Goal: Information Seeking & Learning: Check status

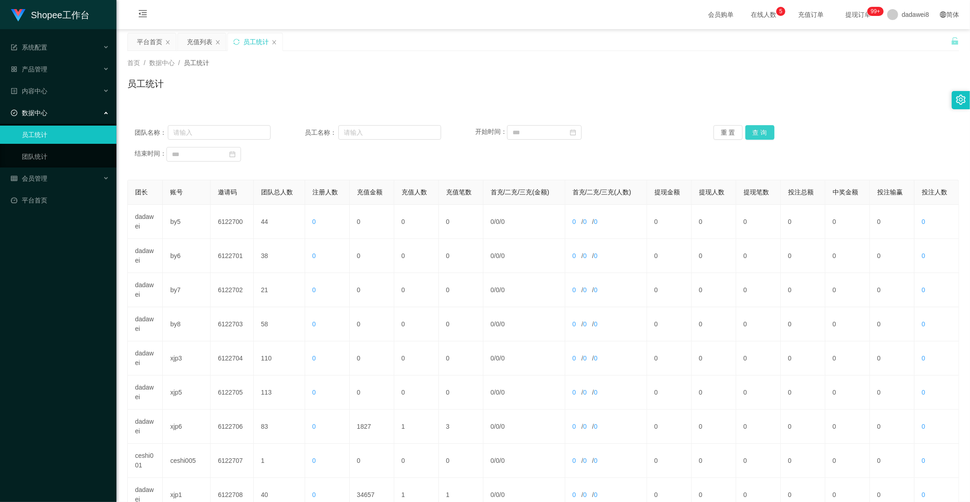
click at [761, 136] on button "查 询" at bounding box center [760, 132] width 29 height 15
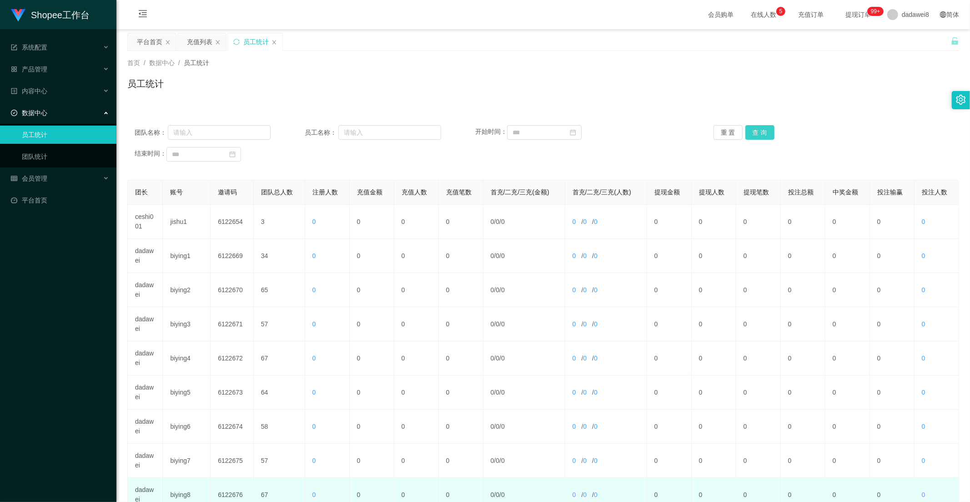
scroll to position [127, 0]
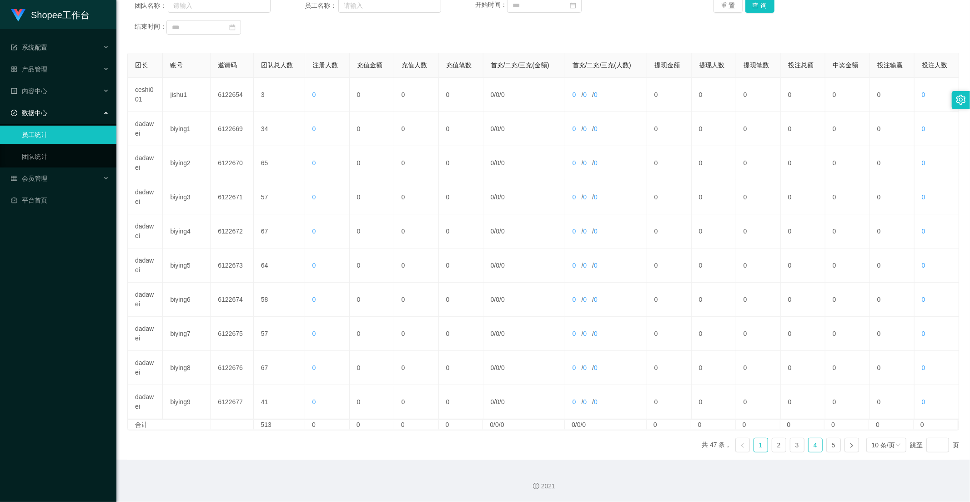
click at [809, 444] on link "4" at bounding box center [816, 445] width 14 height 14
click at [791, 447] on link "3" at bounding box center [798, 445] width 14 height 14
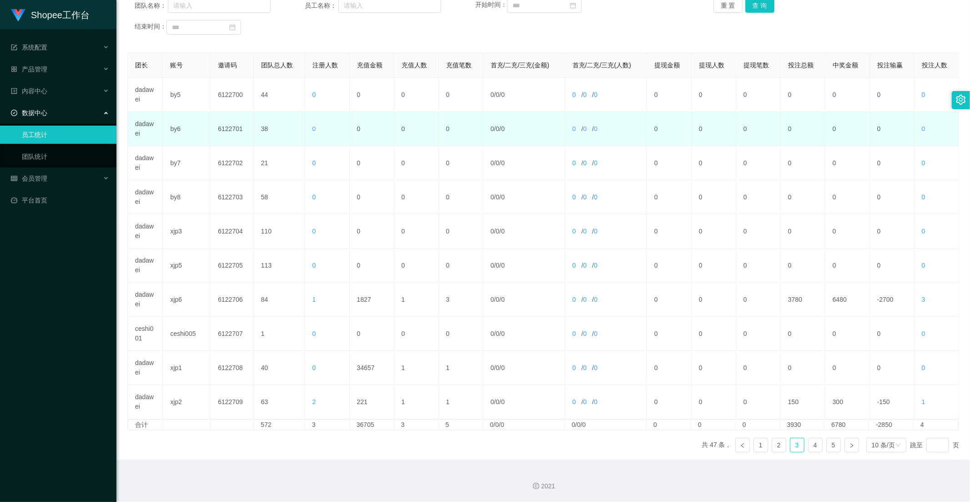
scroll to position [0, 0]
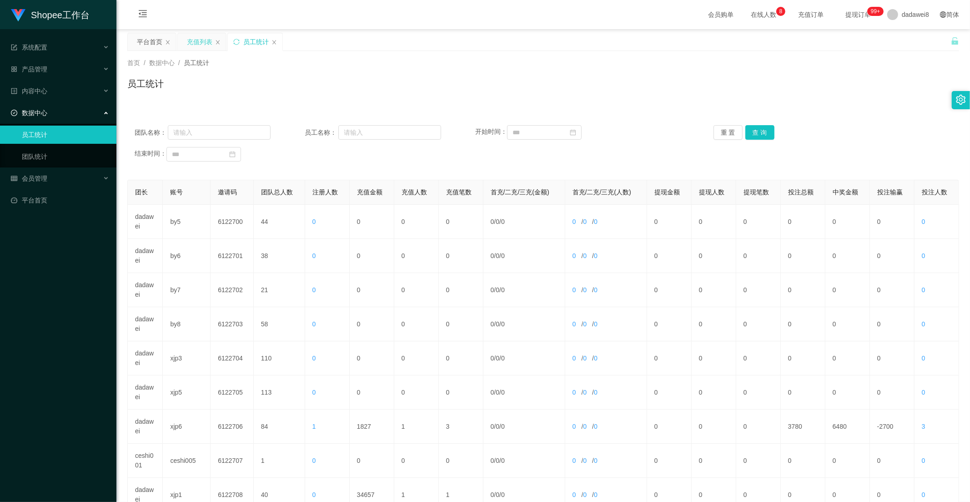
drag, startPoint x: 197, startPoint y: 43, endPoint x: 203, endPoint y: 46, distance: 7.3
click at [197, 43] on div "充值列表" at bounding box center [199, 41] width 25 height 17
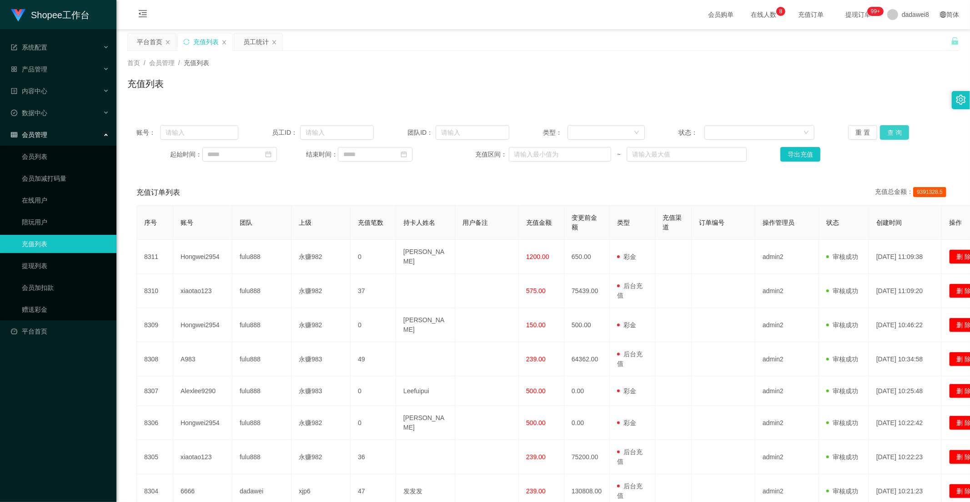
click at [898, 133] on button "查 询" at bounding box center [894, 132] width 29 height 15
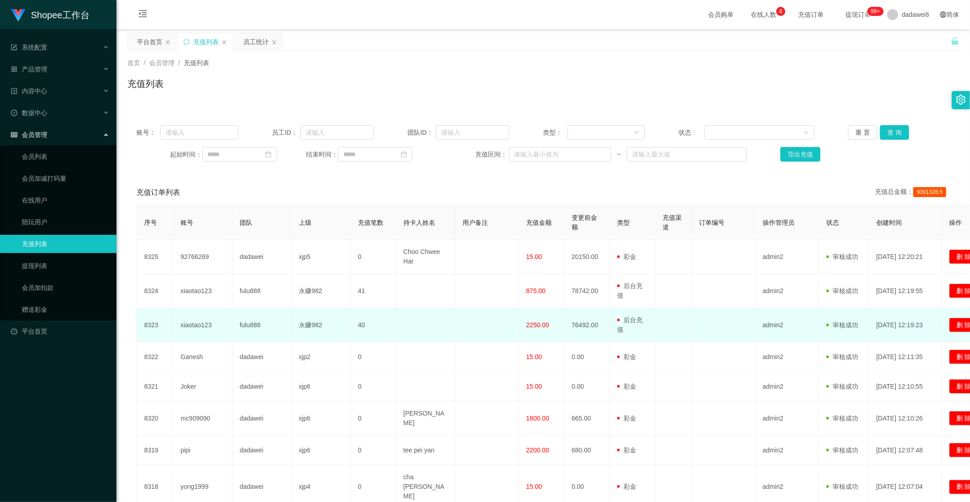
click at [529, 321] on span "2250.00" at bounding box center [537, 324] width 23 height 7
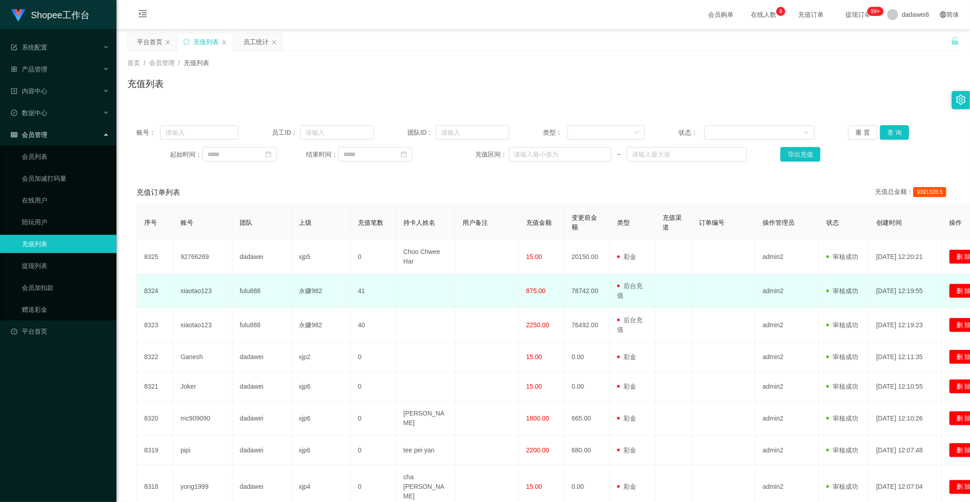
click at [534, 289] on span "875.00" at bounding box center [536, 290] width 20 height 7
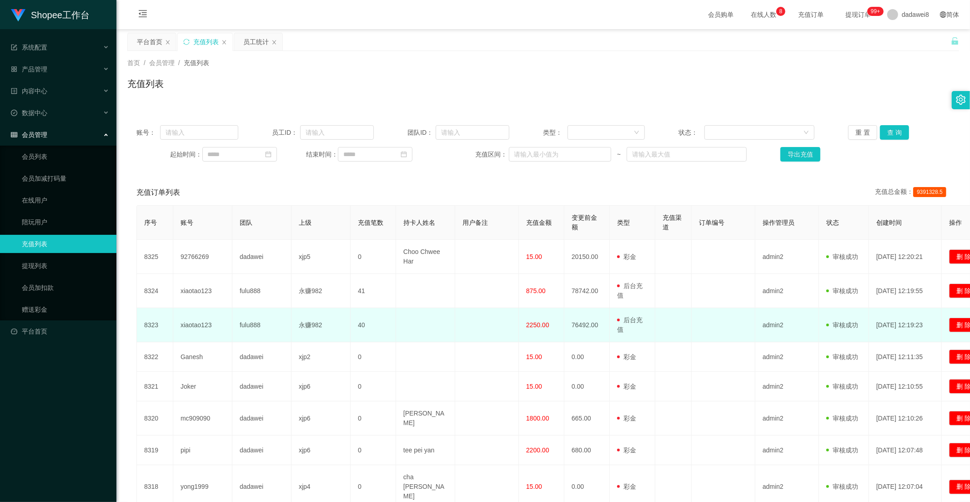
click at [534, 325] on span "2250.00" at bounding box center [537, 324] width 23 height 7
click at [534, 334] on td "2250.00" at bounding box center [541, 325] width 45 height 34
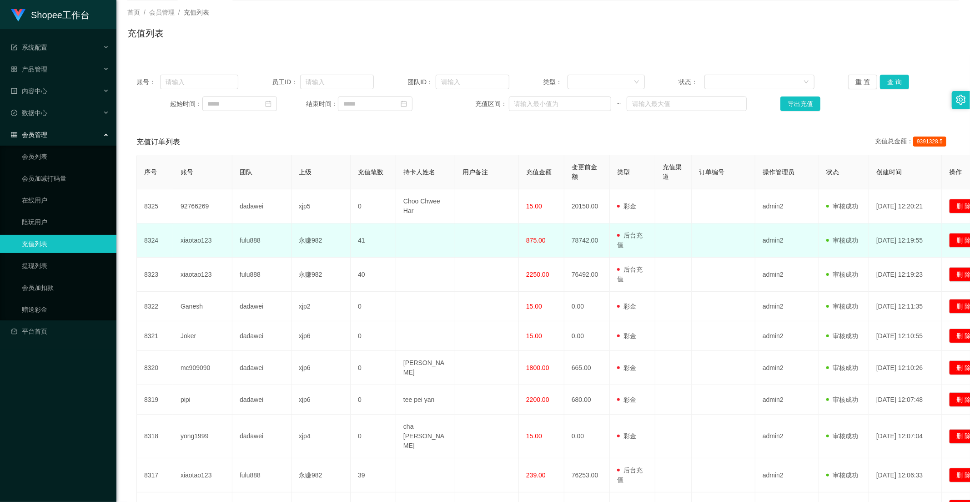
scroll to position [128, 0]
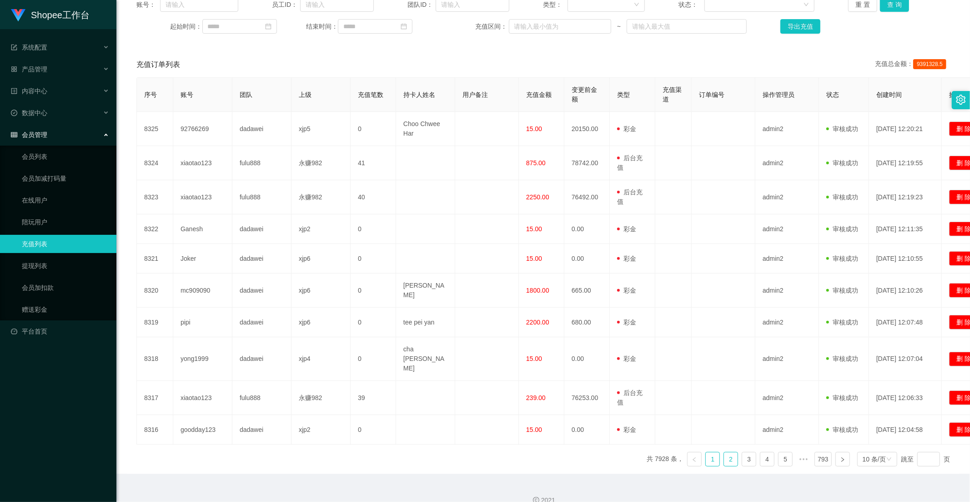
click at [724, 452] on link "2" at bounding box center [731, 459] width 14 height 14
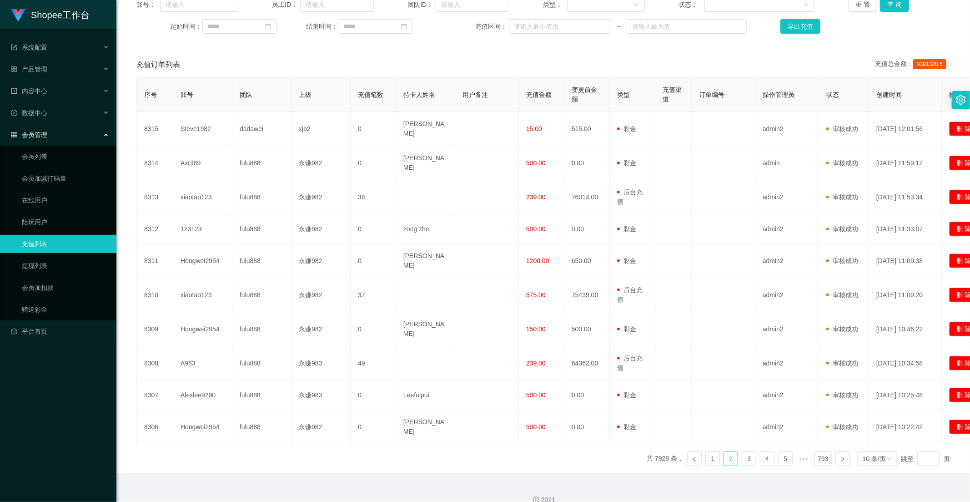
scroll to position [119, 0]
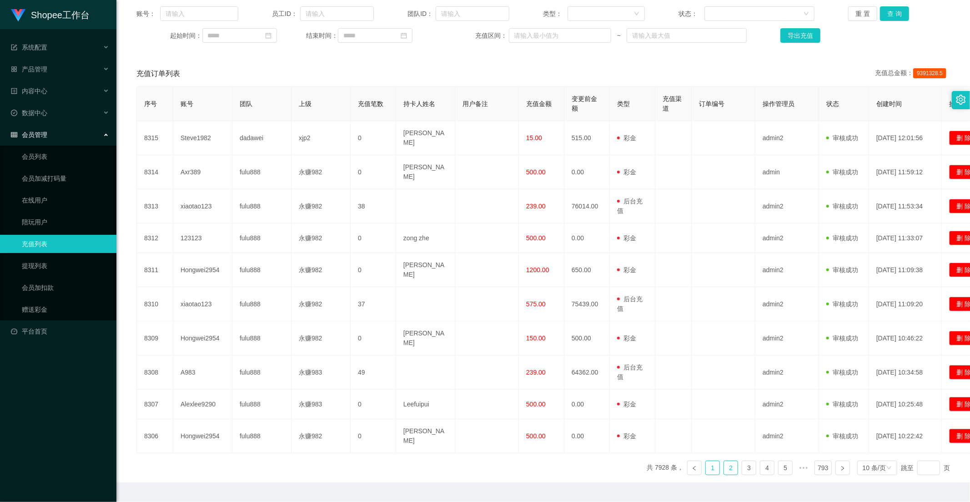
click at [709, 461] on link "1" at bounding box center [713, 468] width 14 height 14
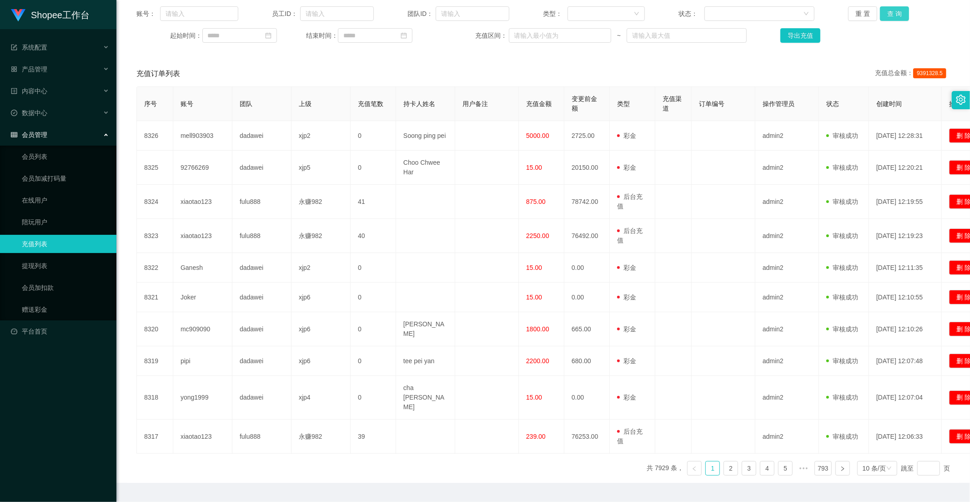
click at [881, 14] on button "查 询" at bounding box center [894, 13] width 29 height 15
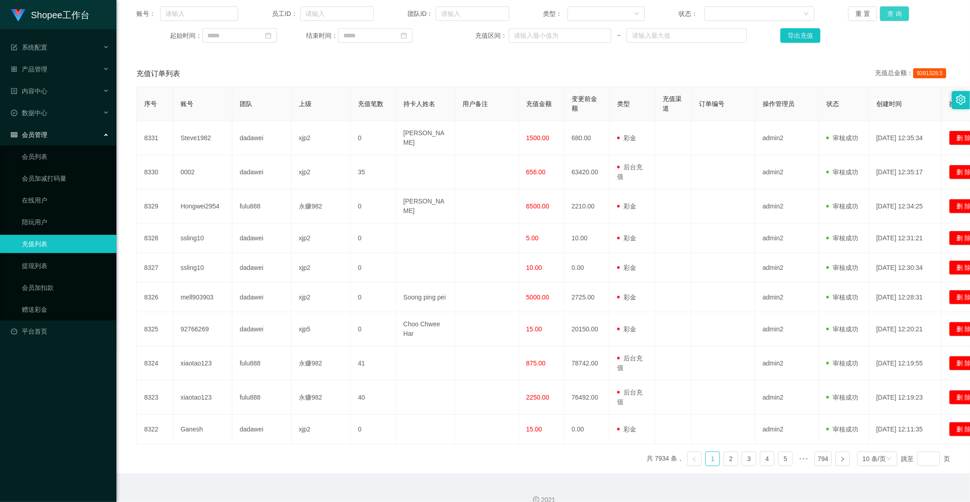
drag, startPoint x: 889, startPoint y: 19, endPoint x: 880, endPoint y: 30, distance: 14.2
click at [889, 19] on button "查 询" at bounding box center [894, 13] width 29 height 15
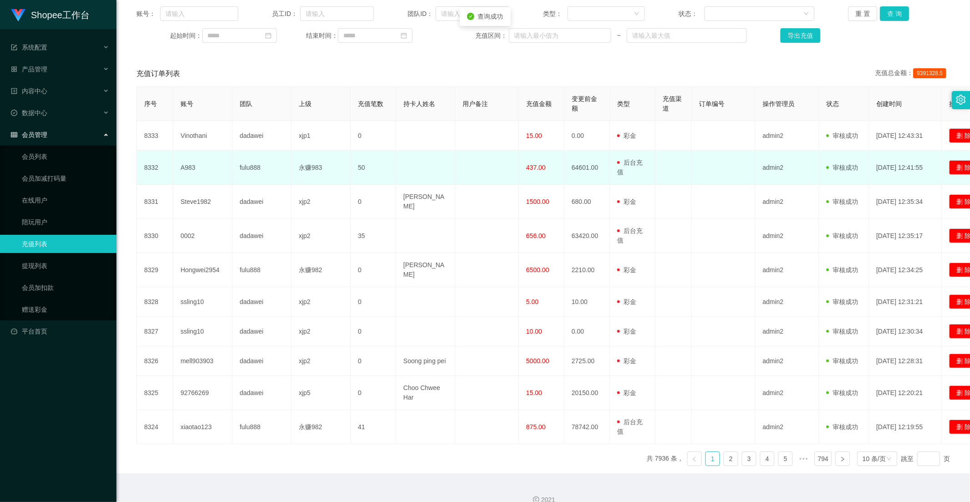
click at [536, 175] on td "437.00" at bounding box center [541, 168] width 45 height 34
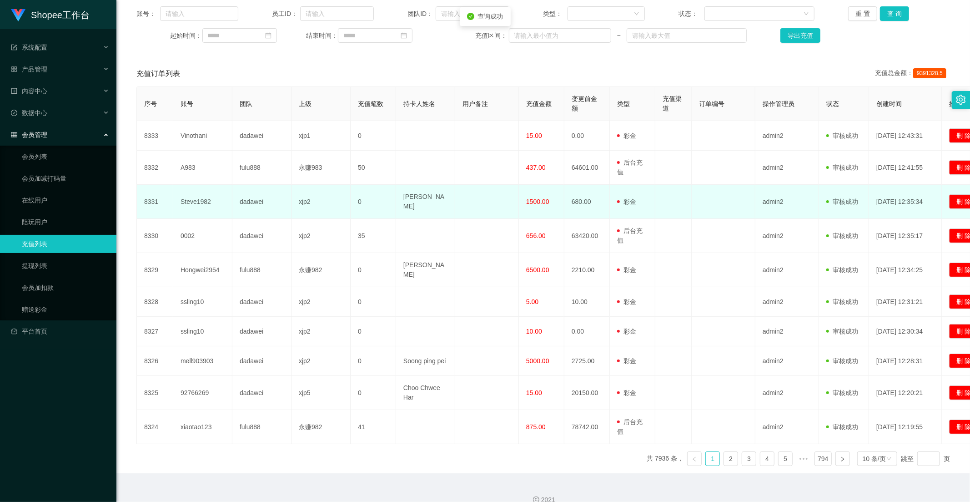
click at [510, 207] on td at bounding box center [487, 202] width 64 height 34
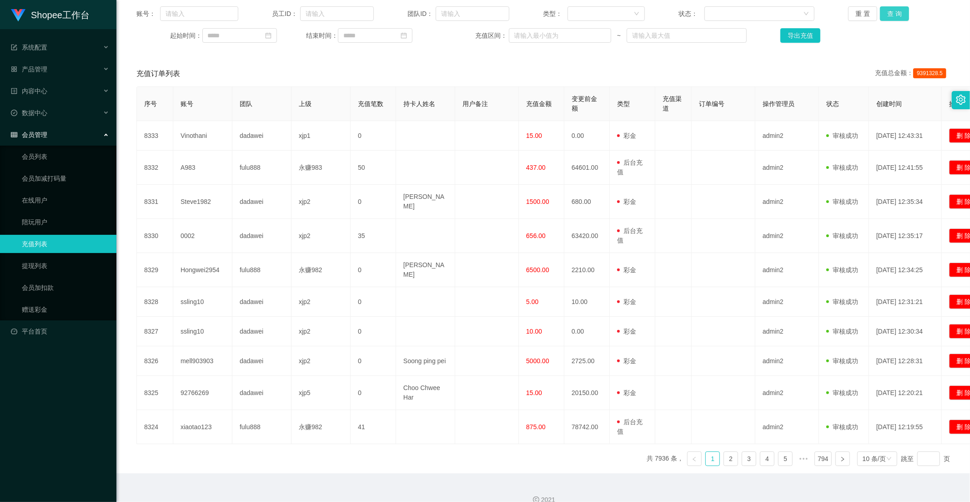
click at [884, 16] on button "查 询" at bounding box center [894, 13] width 29 height 15
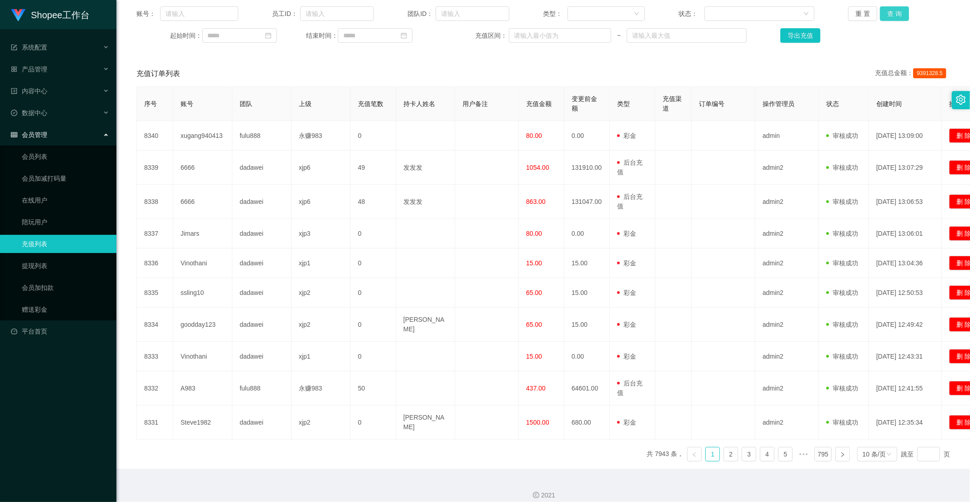
click at [880, 8] on button "查 询" at bounding box center [894, 13] width 29 height 15
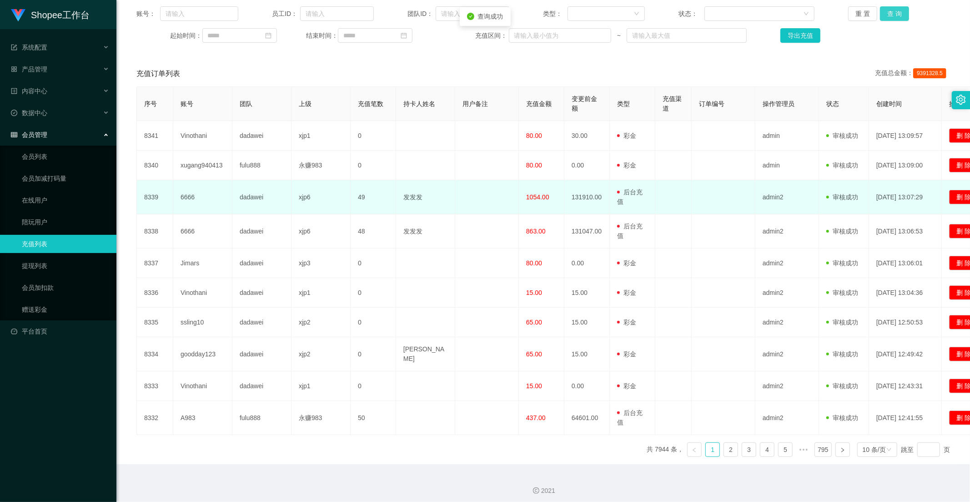
scroll to position [0, 0]
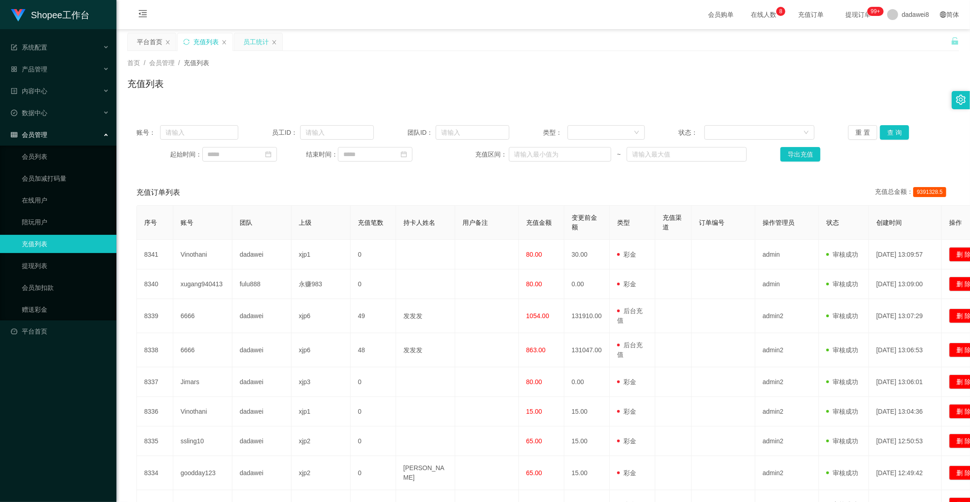
click at [244, 43] on div "员工统计" at bounding box center [255, 41] width 25 height 17
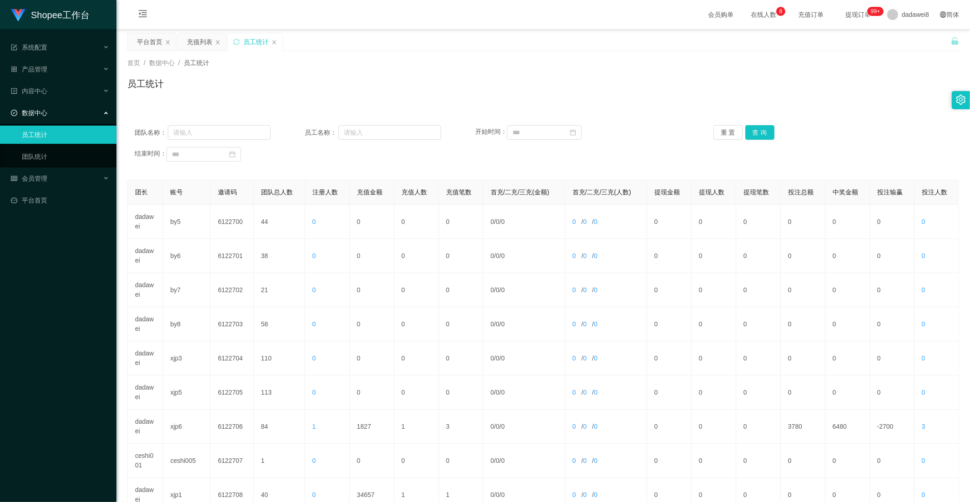
scroll to position [127, 0]
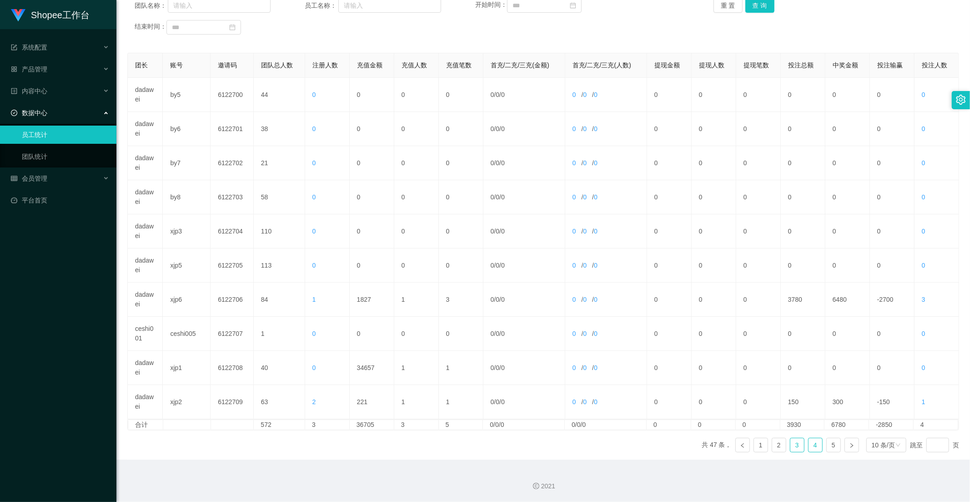
click at [809, 447] on link "4" at bounding box center [816, 445] width 14 height 14
click at [791, 446] on link "3" at bounding box center [798, 445] width 14 height 14
click at [813, 446] on link "4" at bounding box center [816, 445] width 14 height 14
click at [795, 446] on link "3" at bounding box center [798, 445] width 14 height 14
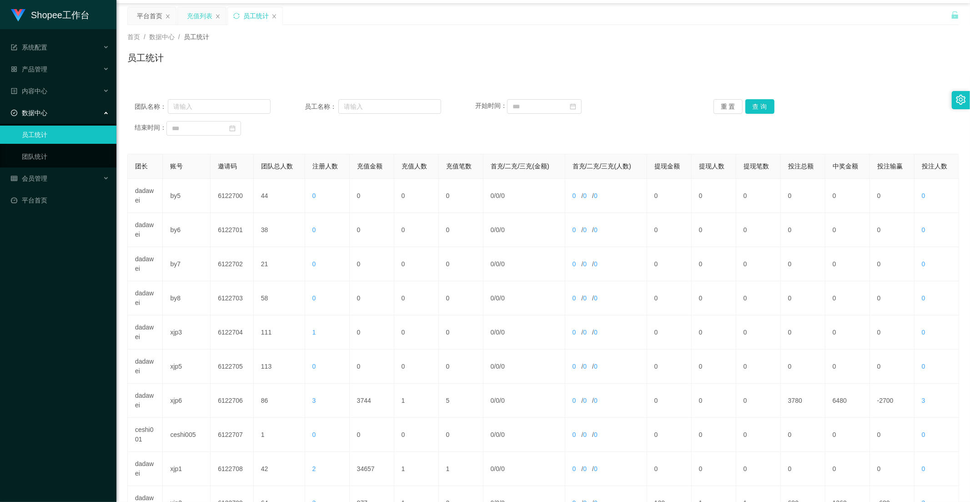
click at [189, 15] on div "充值列表" at bounding box center [199, 15] width 25 height 17
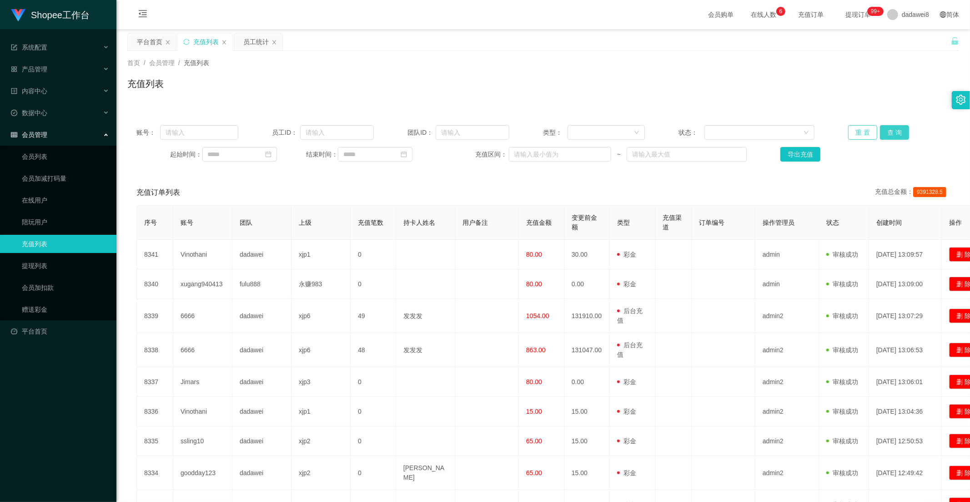
drag, startPoint x: 878, startPoint y: 132, endPoint x: 869, endPoint y: 134, distance: 9.4
click at [880, 132] on button "查 询" at bounding box center [894, 132] width 29 height 15
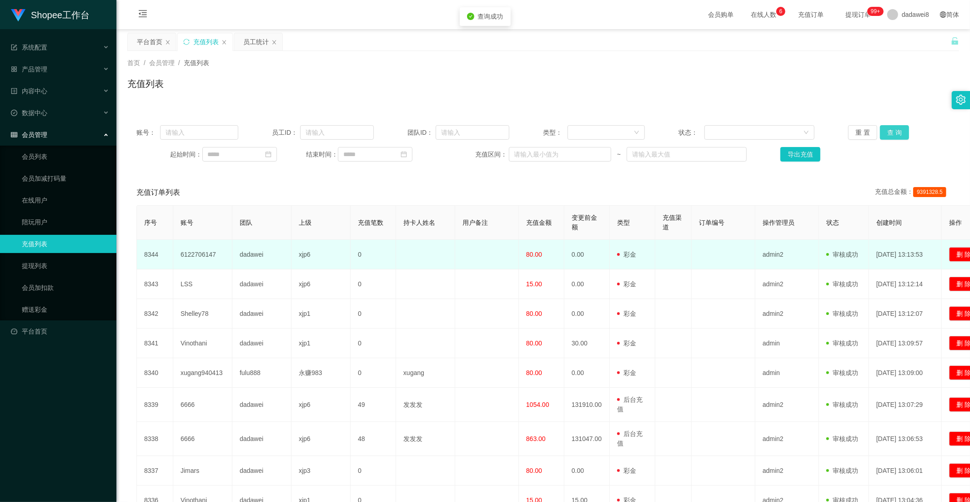
scroll to position [50, 0]
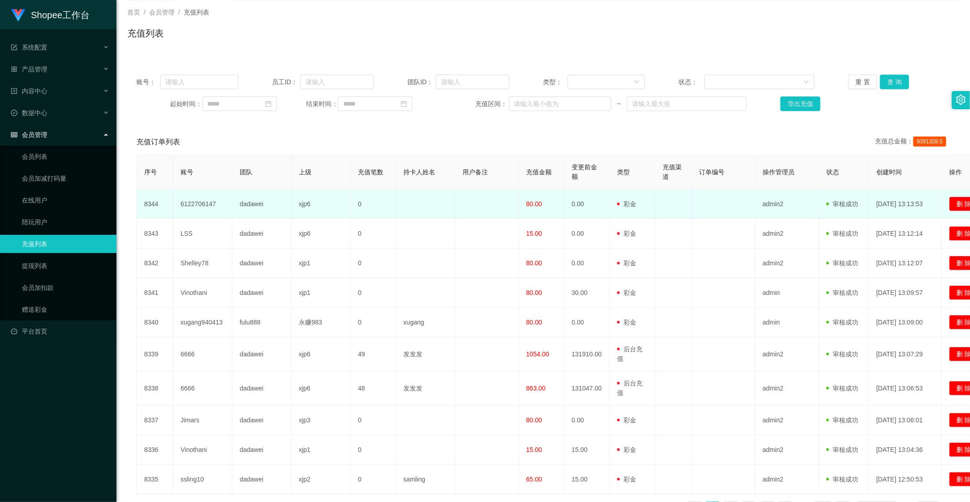
click at [257, 202] on td "dadawei" at bounding box center [261, 204] width 59 height 30
click at [439, 210] on td at bounding box center [425, 204] width 59 height 30
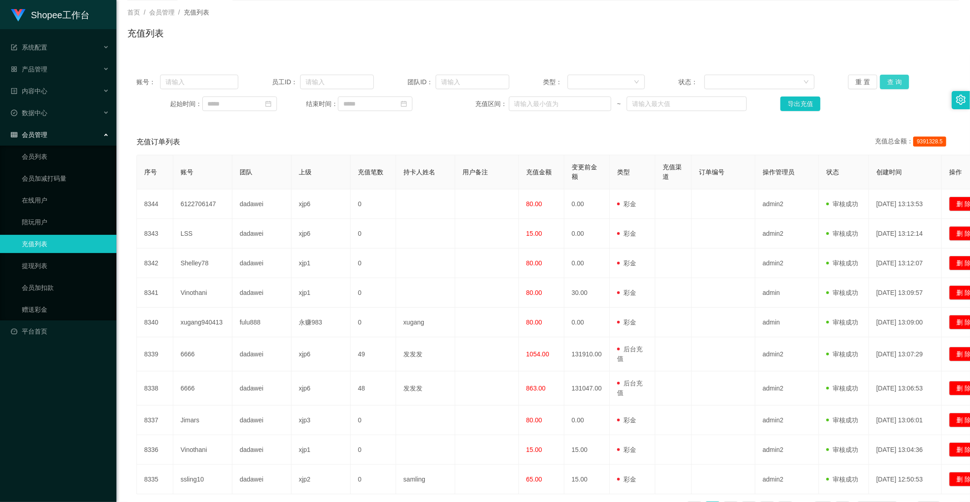
click at [884, 81] on button "查 询" at bounding box center [894, 82] width 29 height 15
click at [898, 82] on button "查 询" at bounding box center [894, 82] width 29 height 15
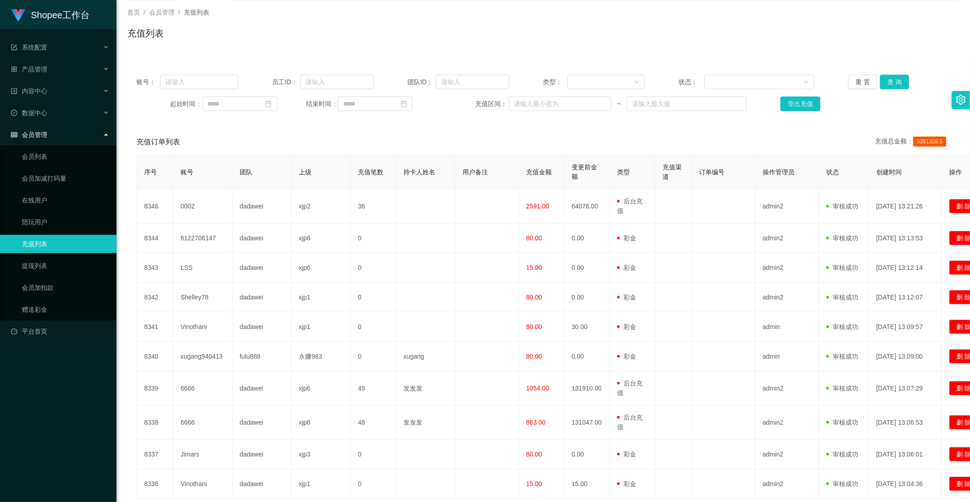
scroll to position [0, 0]
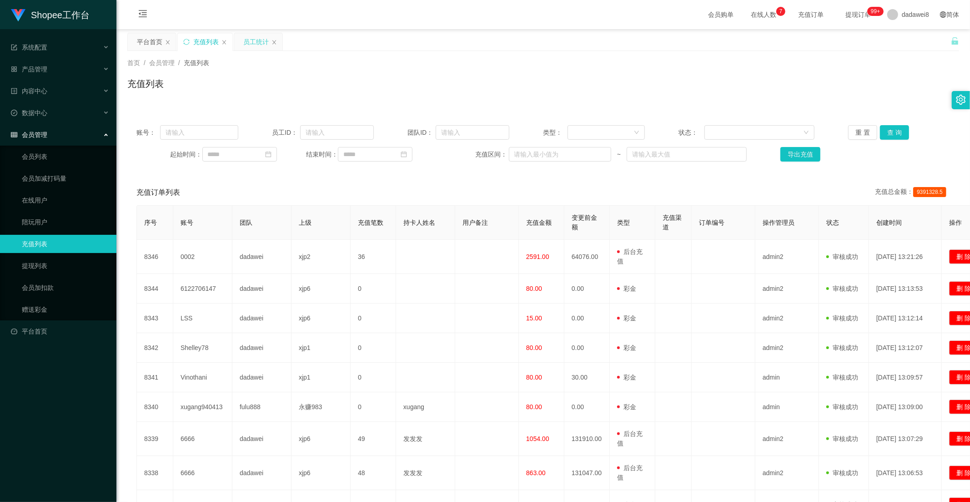
click at [247, 43] on div "员工统计" at bounding box center [255, 41] width 25 height 17
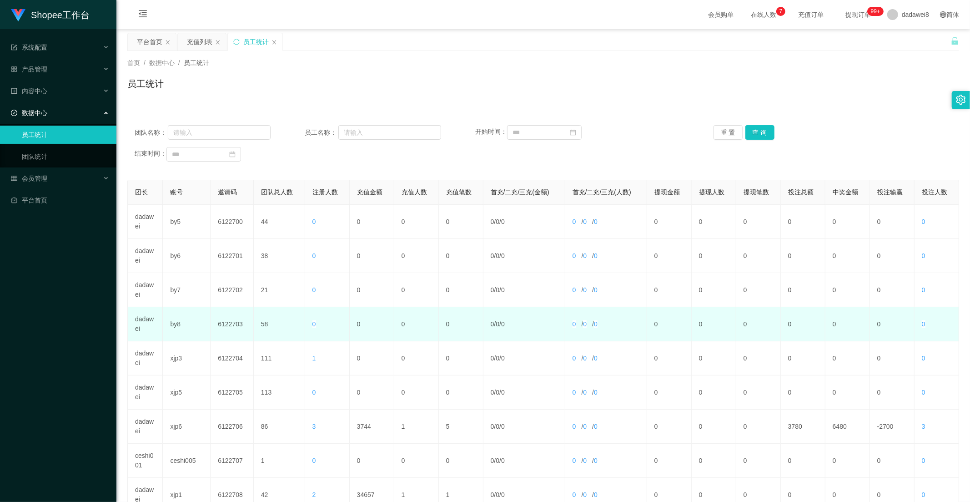
scroll to position [127, 0]
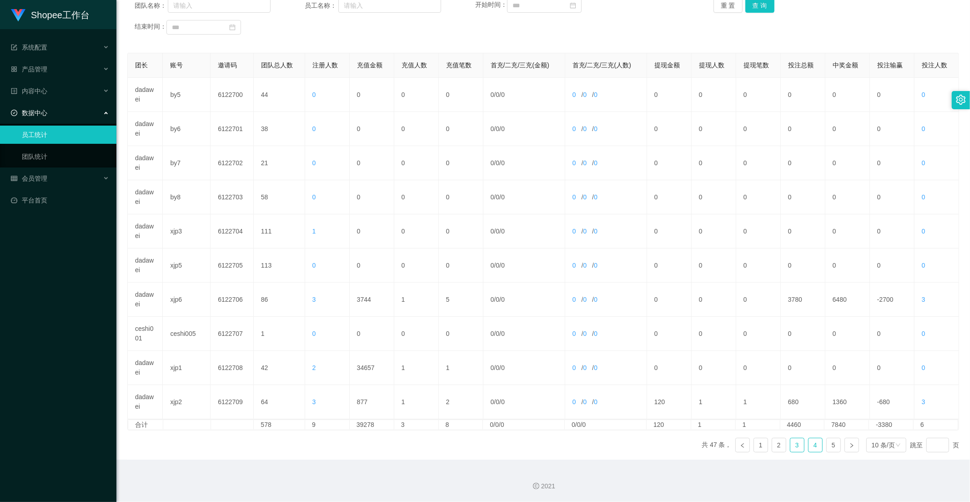
click at [809, 448] on link "4" at bounding box center [816, 445] width 14 height 14
click at [796, 448] on link "3" at bounding box center [798, 445] width 14 height 14
click at [816, 440] on link "4" at bounding box center [816, 445] width 14 height 14
click at [791, 446] on link "3" at bounding box center [798, 445] width 14 height 14
click at [809, 444] on link "4" at bounding box center [816, 445] width 14 height 14
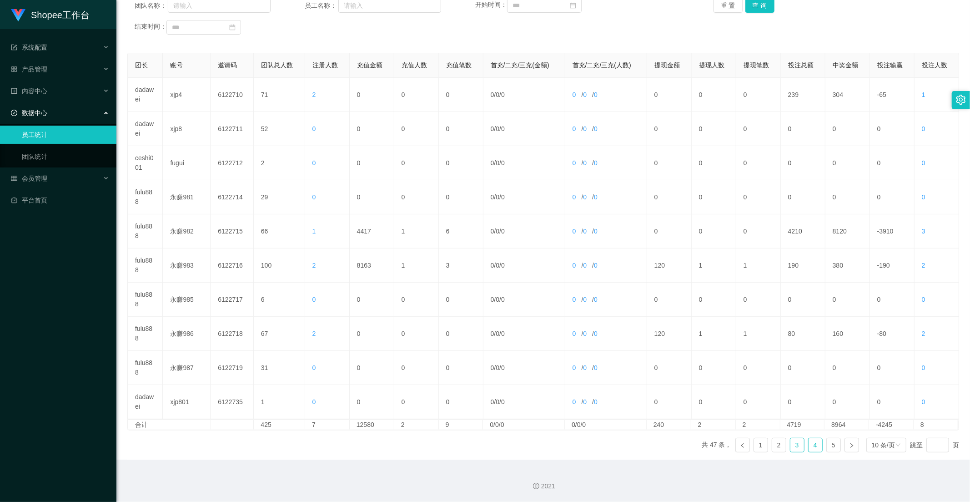
click at [792, 446] on link "3" at bounding box center [798, 445] width 14 height 14
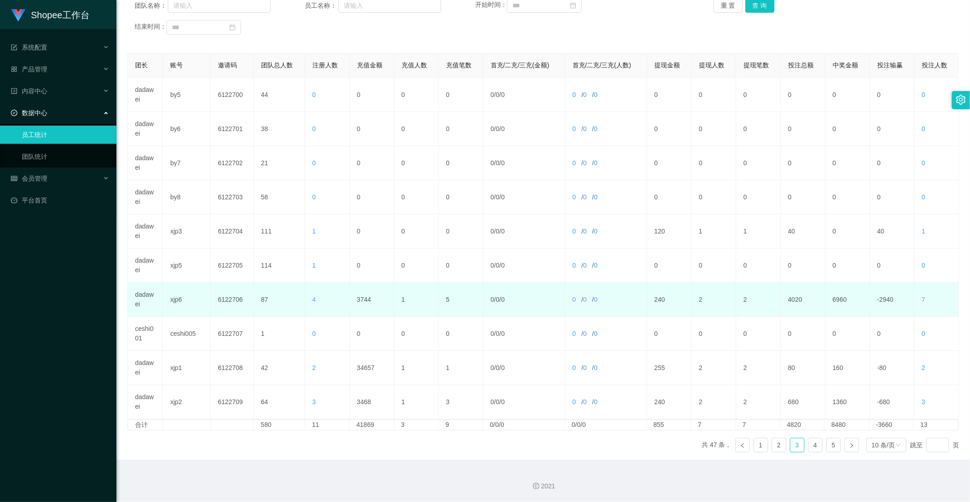
click at [656, 297] on td "240" at bounding box center [669, 299] width 45 height 34
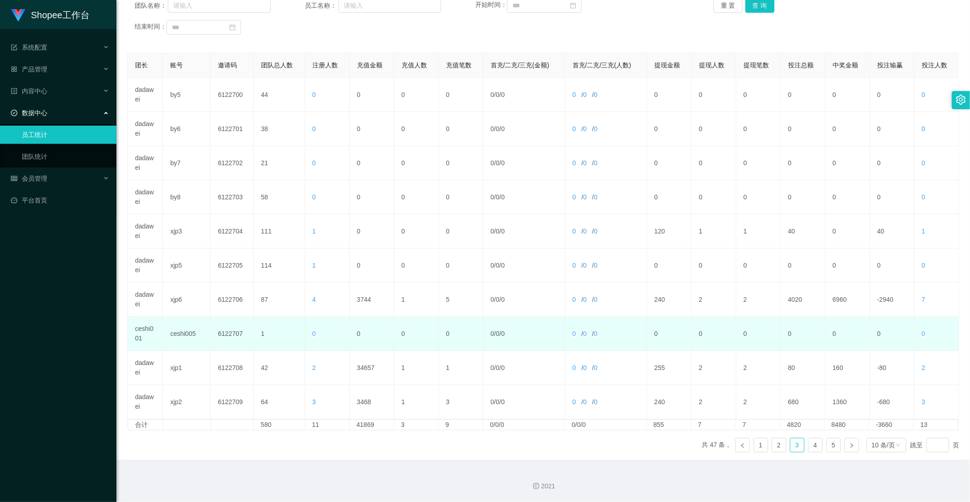
click at [656, 317] on td "0" at bounding box center [669, 334] width 45 height 34
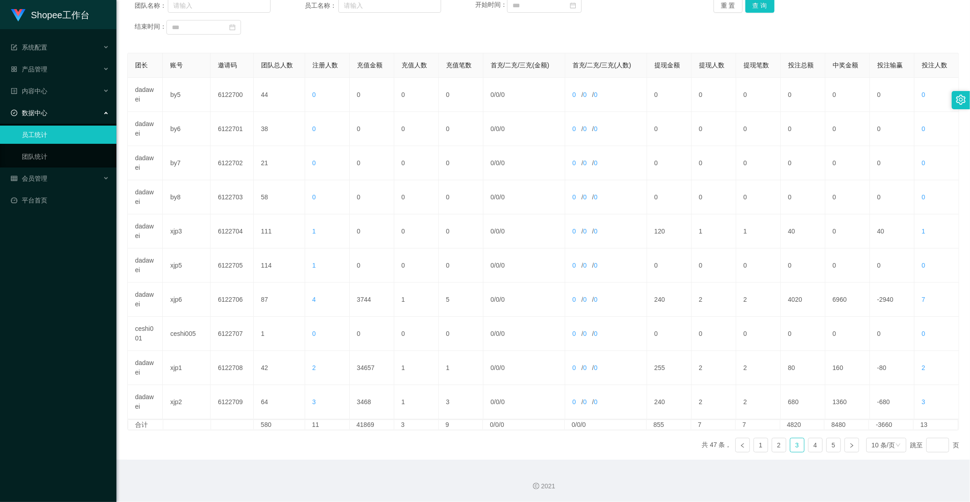
scroll to position [0, 0]
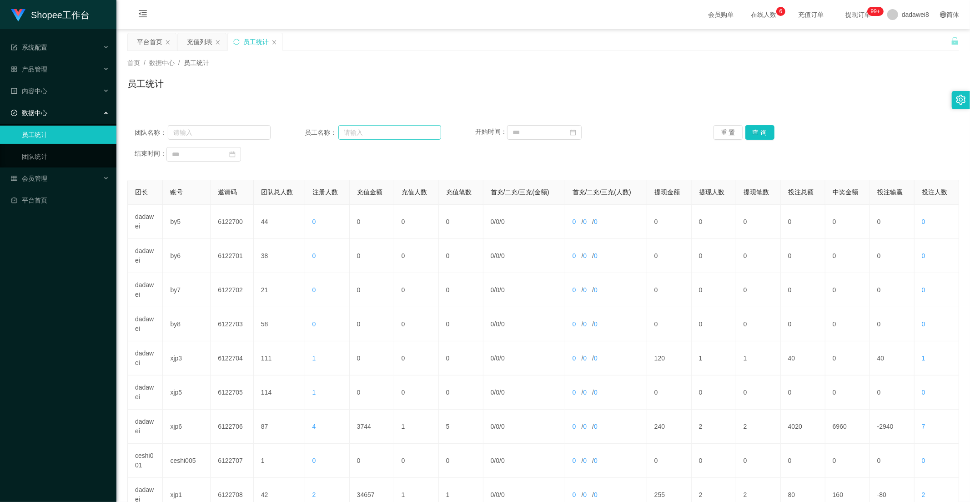
drag, startPoint x: 203, startPoint y: 43, endPoint x: 375, endPoint y: 125, distance: 190.3
click at [203, 43] on div "充值列表" at bounding box center [199, 41] width 25 height 17
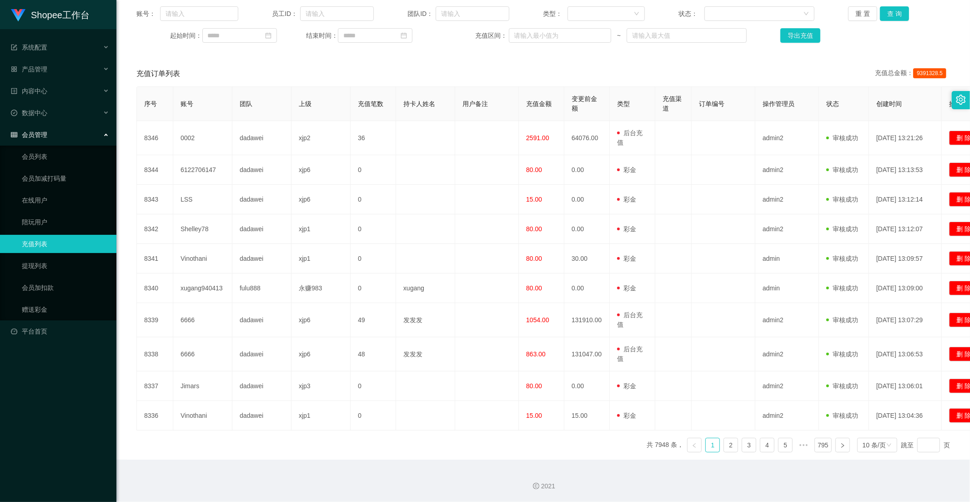
scroll to position [17, 0]
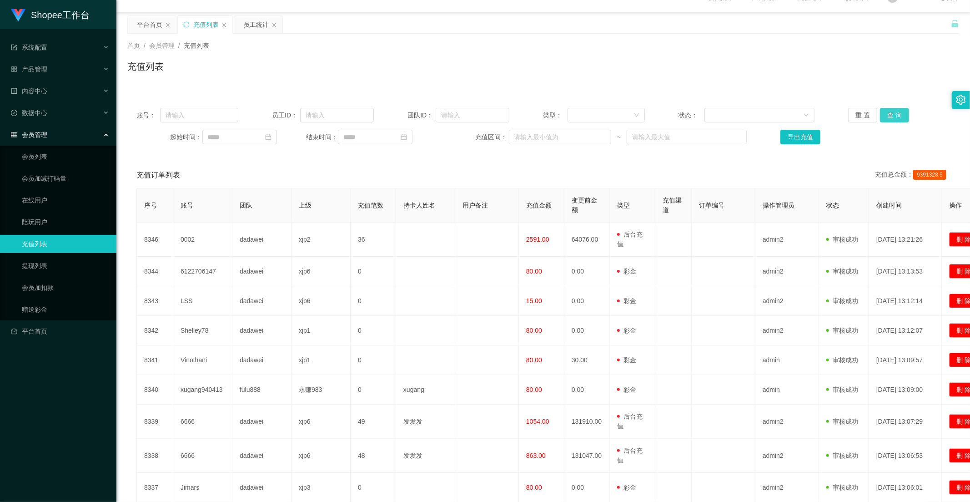
click at [895, 110] on button "查 询" at bounding box center [894, 115] width 29 height 15
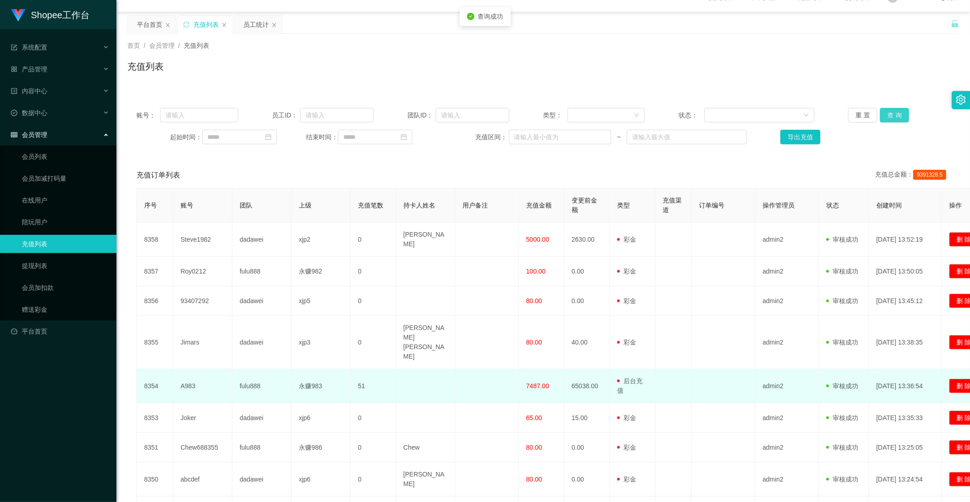
scroll to position [114, 0]
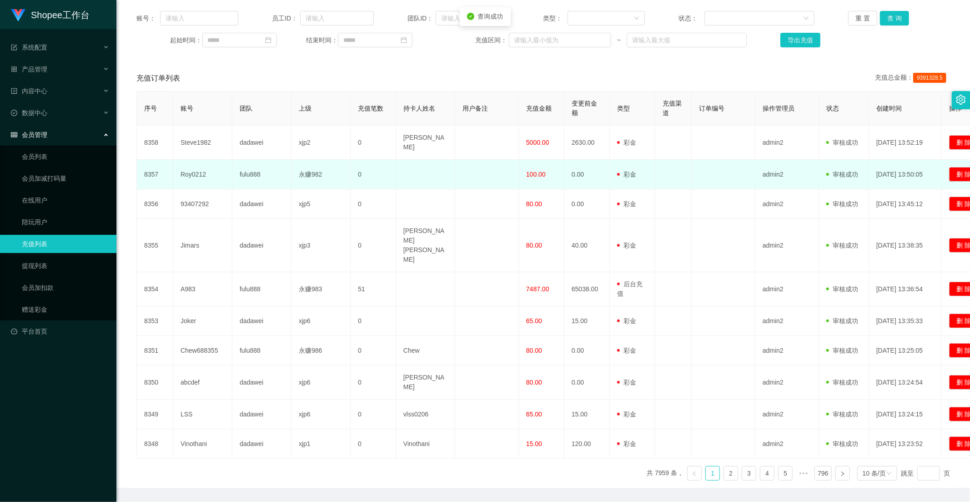
click at [525, 165] on td "100.00" at bounding box center [541, 175] width 45 height 30
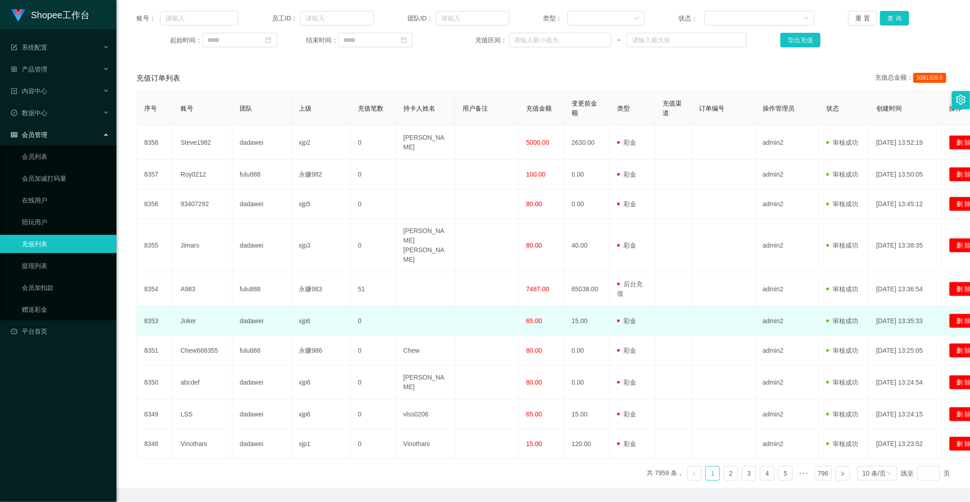
click at [584, 306] on td "15.00" at bounding box center [587, 321] width 45 height 30
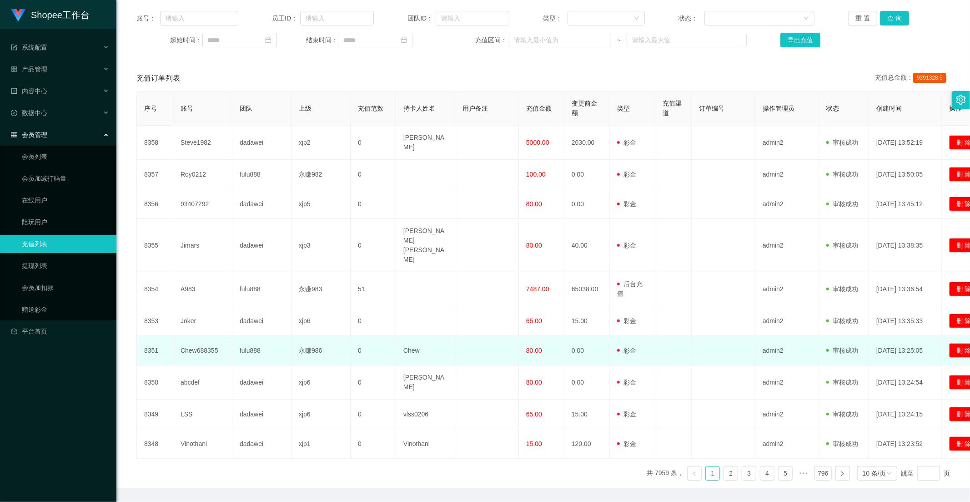
click at [534, 347] on span "80.00" at bounding box center [534, 350] width 16 height 7
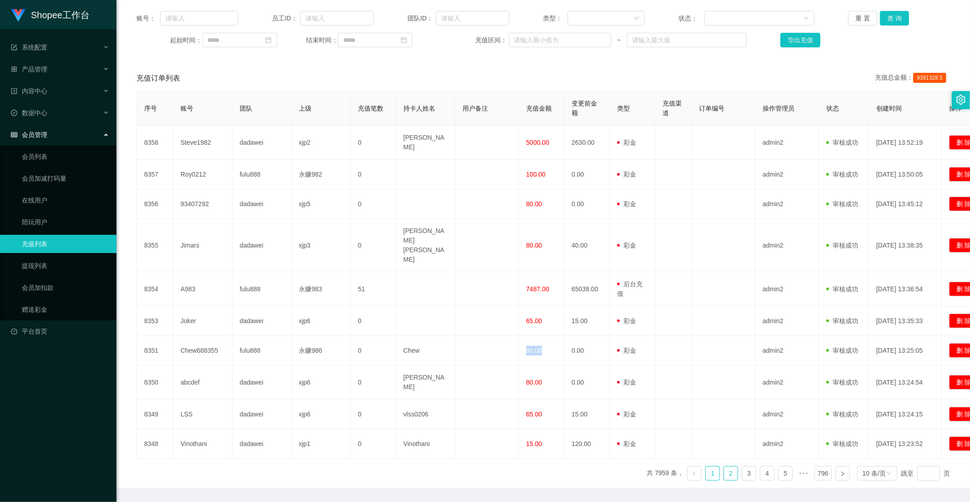
click at [725, 466] on link "2" at bounding box center [731, 473] width 14 height 14
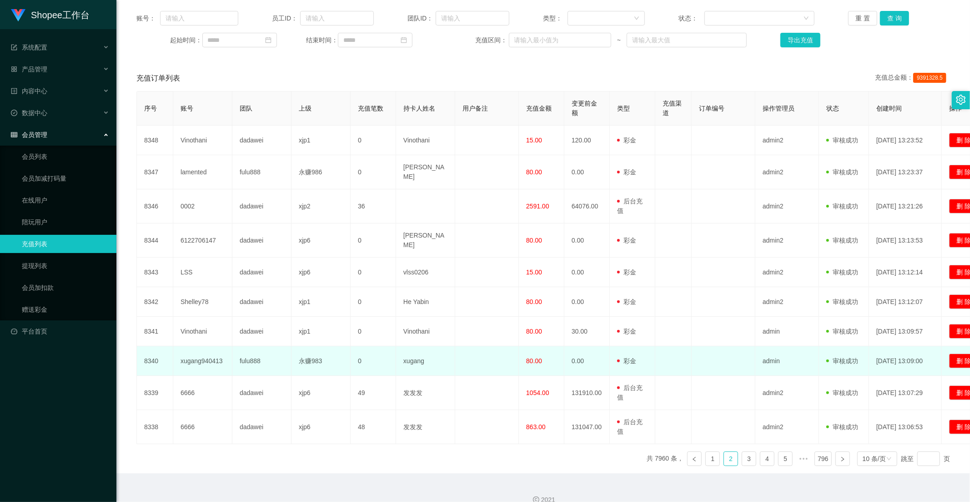
click at [542, 358] on td "80.00" at bounding box center [541, 361] width 45 height 30
click at [538, 356] on td "80.00" at bounding box center [541, 361] width 45 height 30
click at [534, 357] on span "80.00" at bounding box center [534, 360] width 16 height 7
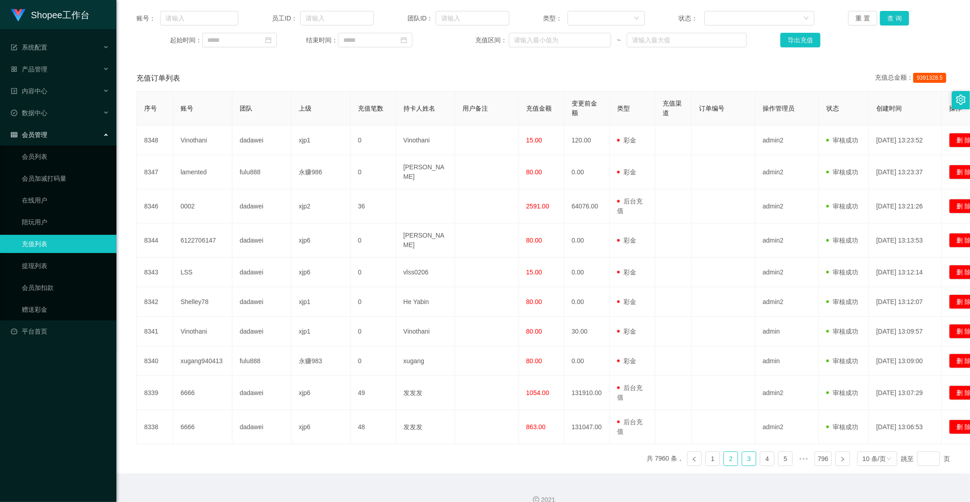
click at [743, 452] on link "3" at bounding box center [749, 459] width 14 height 14
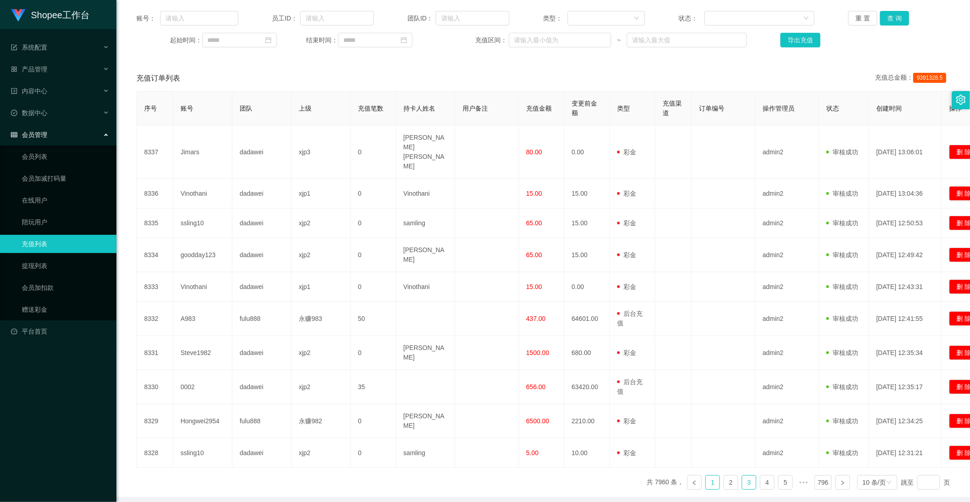
click at [706, 475] on link "1" at bounding box center [713, 482] width 14 height 14
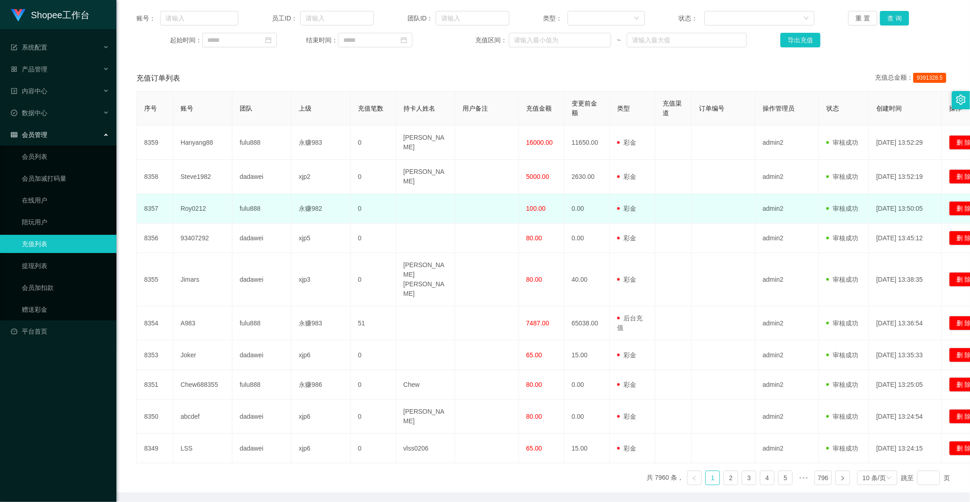
click at [535, 205] on span "100.00" at bounding box center [536, 208] width 20 height 7
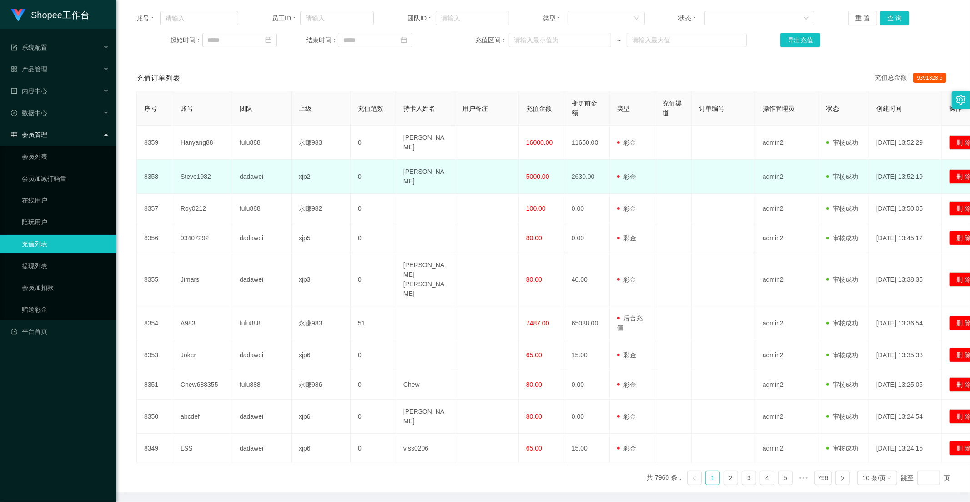
click at [474, 162] on td at bounding box center [487, 177] width 64 height 34
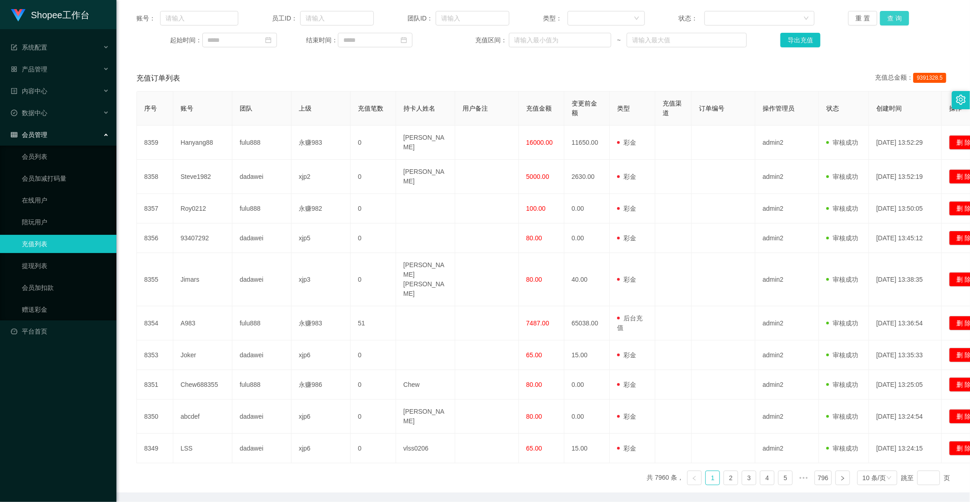
click at [884, 16] on button "查 询" at bounding box center [894, 18] width 29 height 15
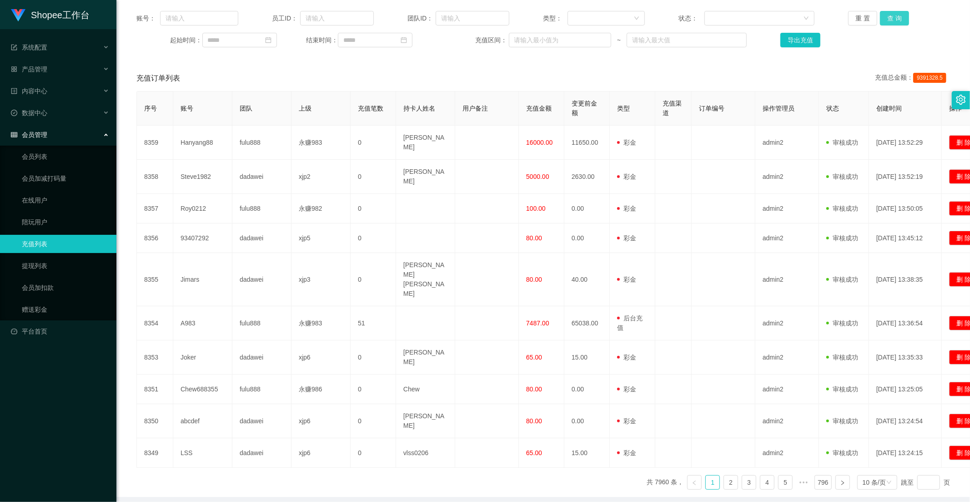
click at [888, 19] on button "查 询" at bounding box center [894, 18] width 29 height 15
click at [896, 15] on button "查 询" at bounding box center [894, 18] width 29 height 15
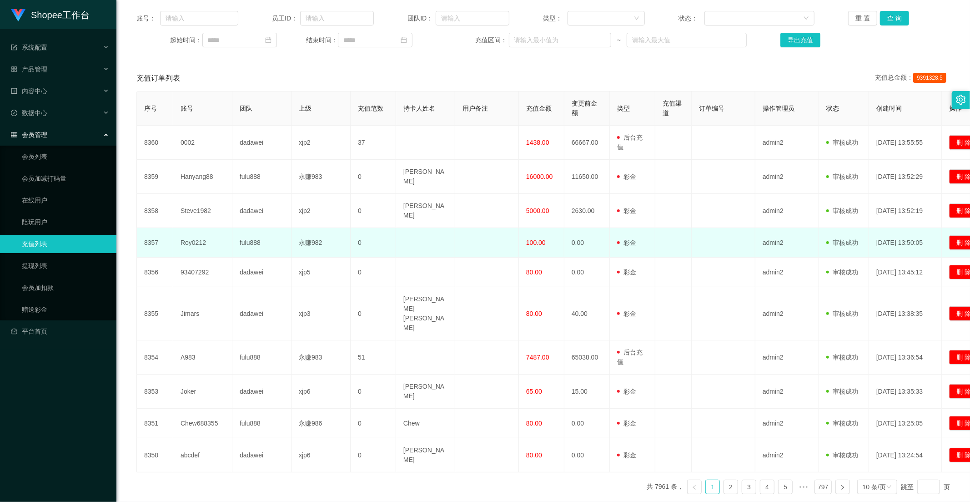
click at [542, 239] on span "100.00" at bounding box center [536, 242] width 20 height 7
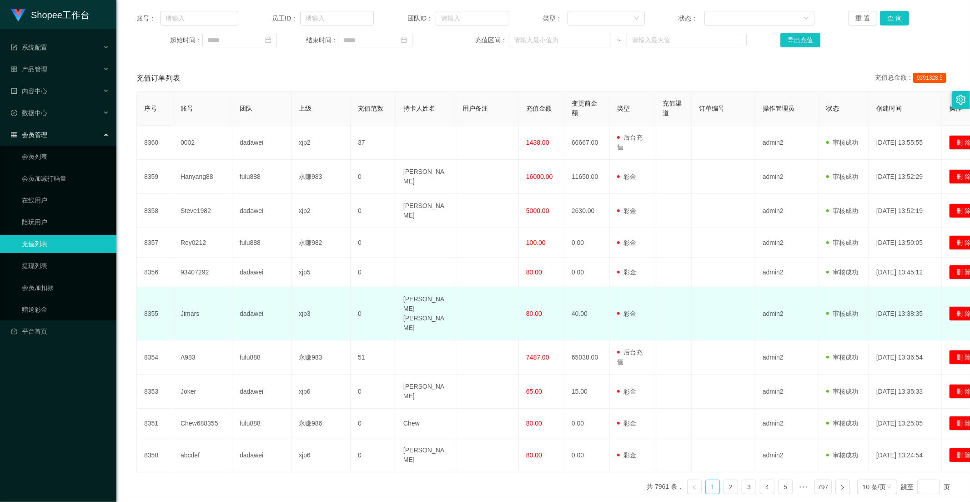
click at [536, 311] on td "80.00" at bounding box center [541, 313] width 45 height 53
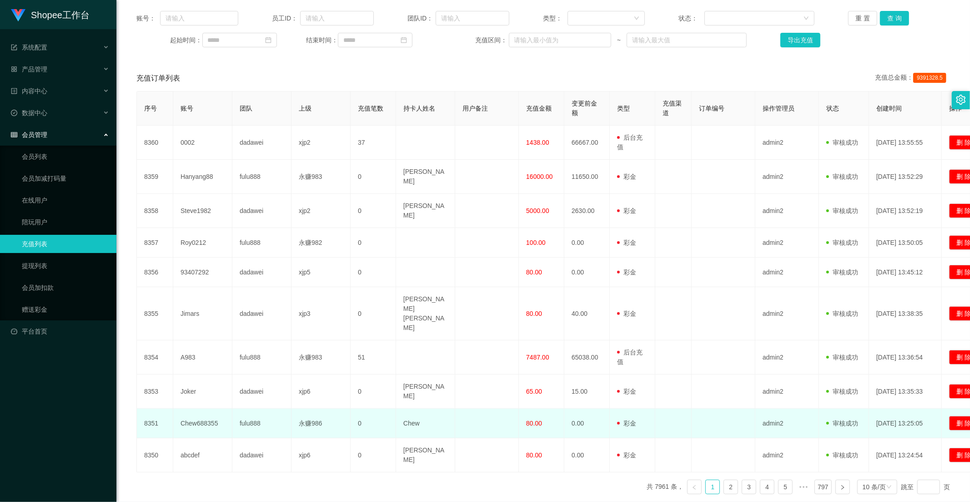
click at [530, 419] on span "80.00" at bounding box center [534, 422] width 16 height 7
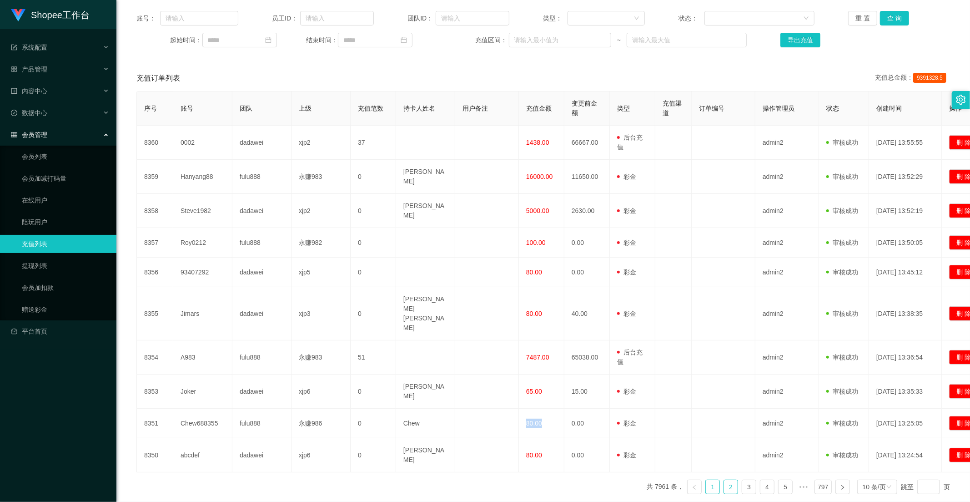
click at [728, 480] on link "2" at bounding box center [731, 487] width 14 height 14
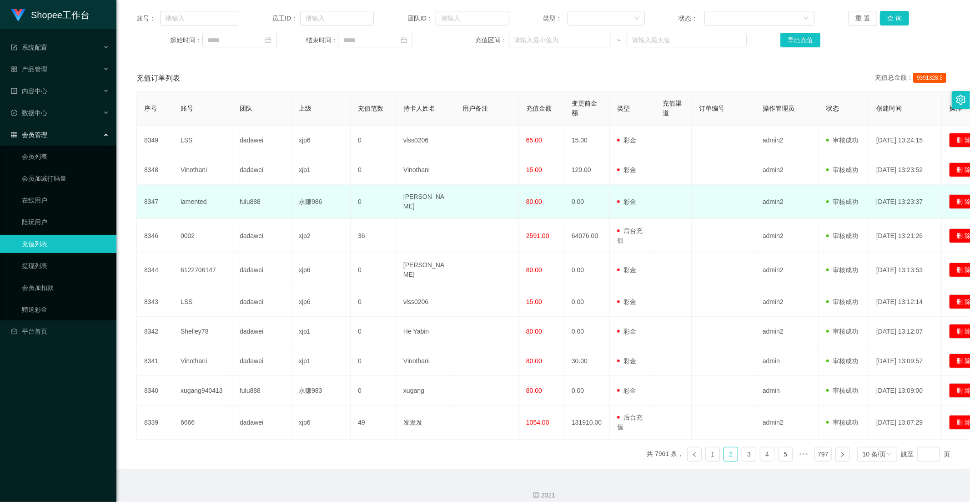
click at [538, 193] on td "80.00" at bounding box center [541, 202] width 45 height 34
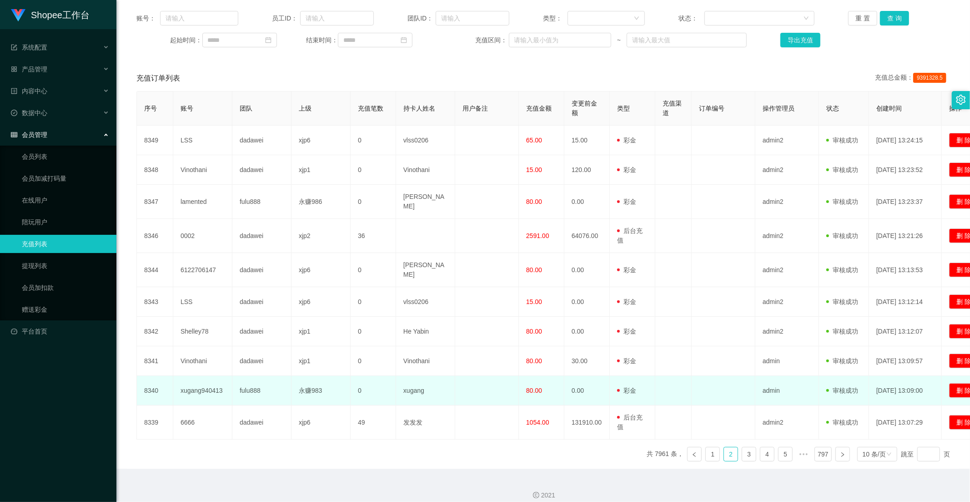
click at [534, 387] on span "80.00" at bounding box center [534, 390] width 16 height 7
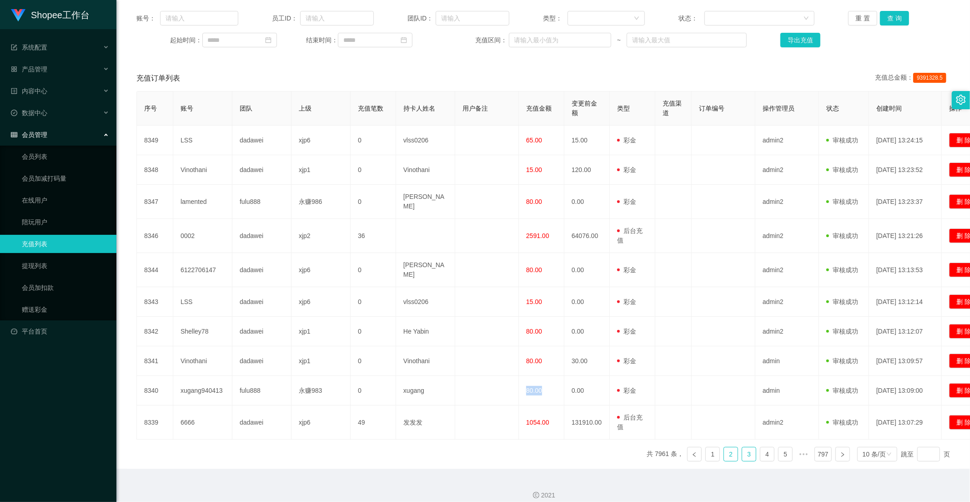
click at [742, 447] on link "3" at bounding box center [749, 454] width 14 height 14
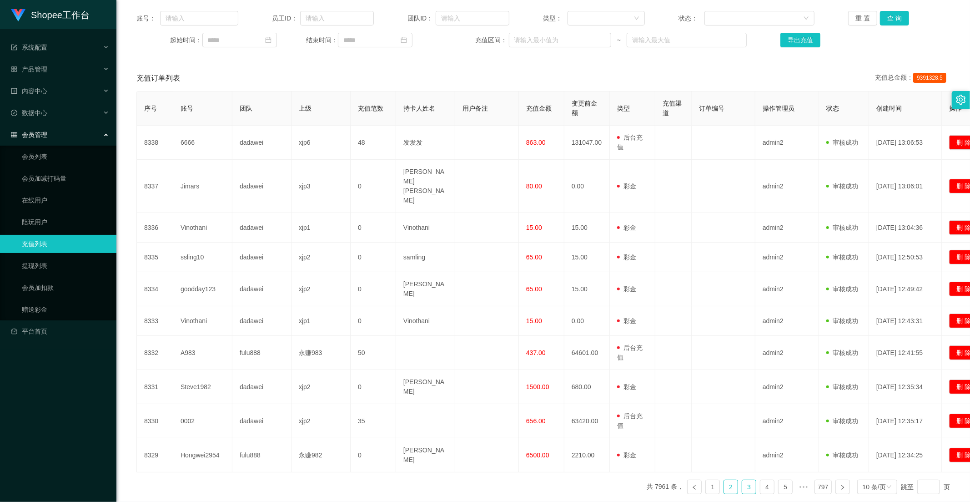
click at [724, 480] on link "2" at bounding box center [731, 487] width 14 height 14
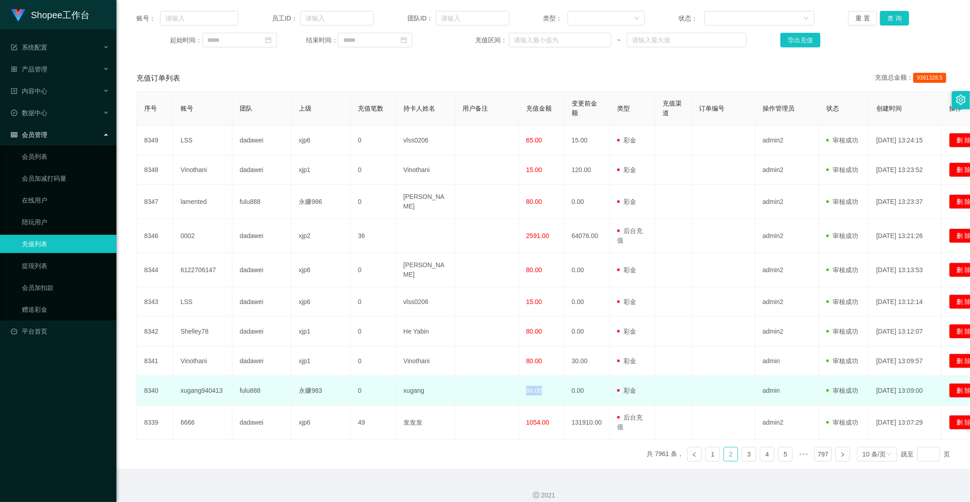
drag, startPoint x: 546, startPoint y: 388, endPoint x: 512, endPoint y: 387, distance: 34.6
click at [512, 387] on tr "8340 xugang940413 fulu888 永赚983 0 xugang 80.00 0.00 用户充值 后台充值 彩金 注册赠送 admin 审核驳…" at bounding box center [564, 391] width 855 height 30
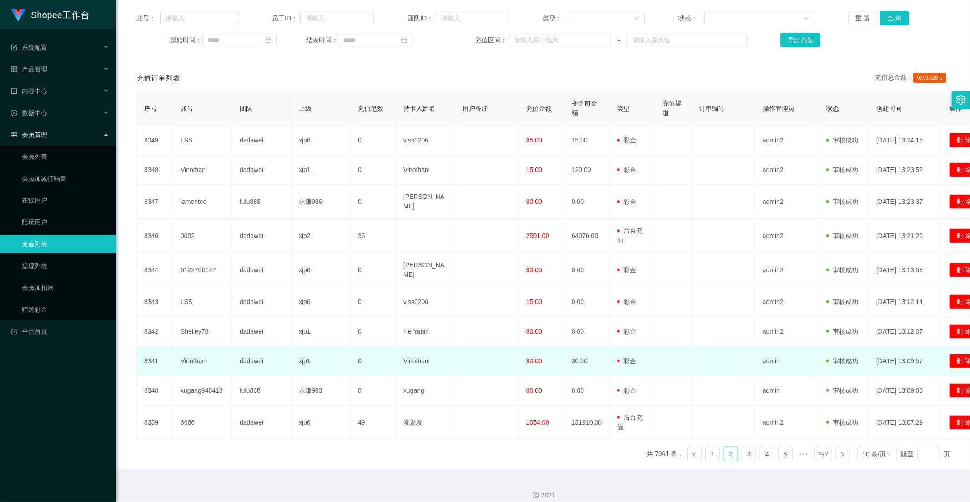
drag, startPoint x: 443, startPoint y: 325, endPoint x: 506, endPoint y: 338, distance: 64.6
click at [443, 325] on td "He Yabin" at bounding box center [425, 332] width 59 height 30
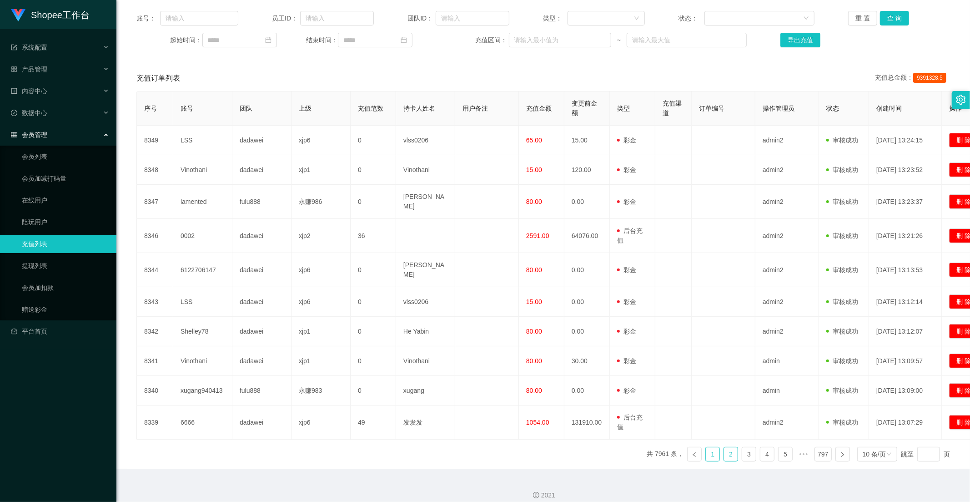
click at [713, 447] on link "1" at bounding box center [713, 454] width 14 height 14
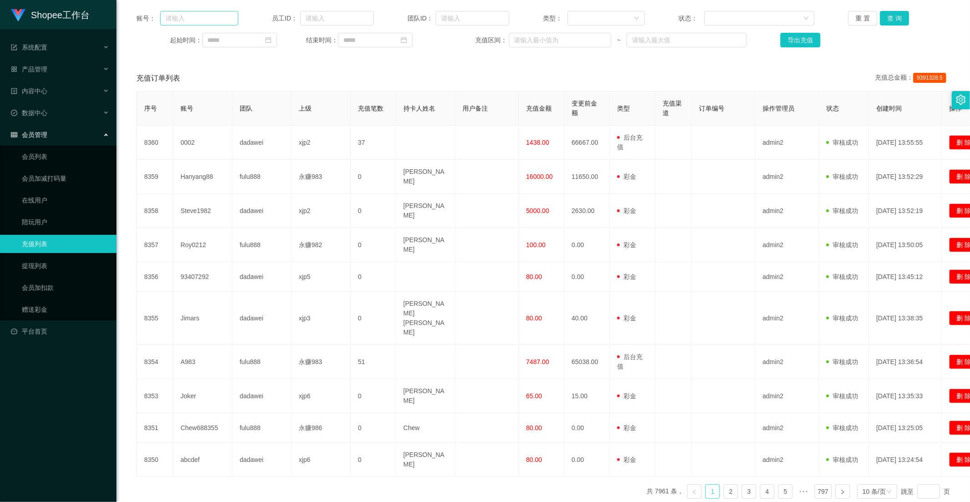
scroll to position [0, 0]
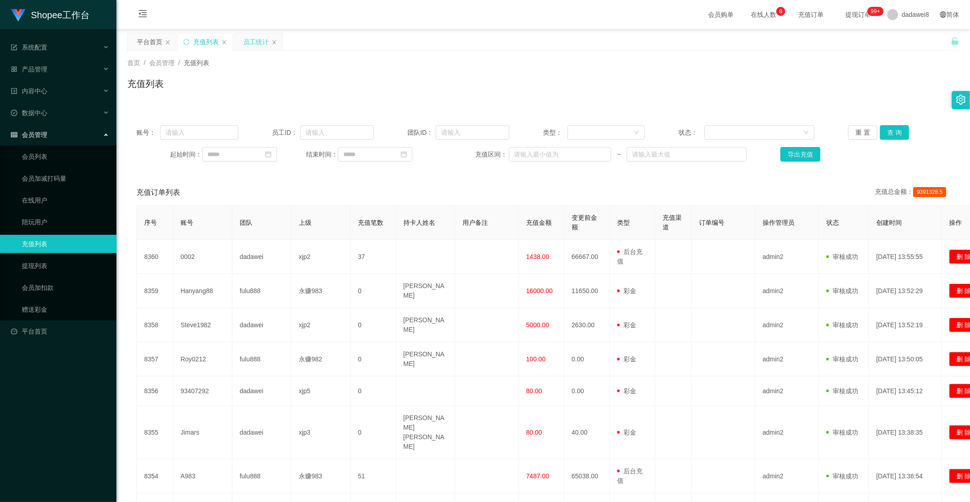
click at [234, 39] on div "员工统计" at bounding box center [258, 41] width 48 height 17
click at [246, 40] on div "员工统计" at bounding box center [255, 41] width 25 height 17
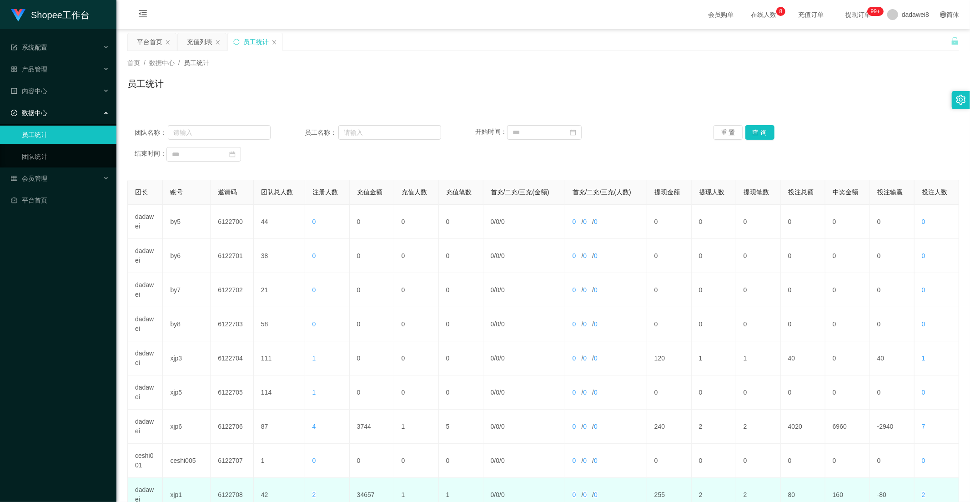
scroll to position [127, 0]
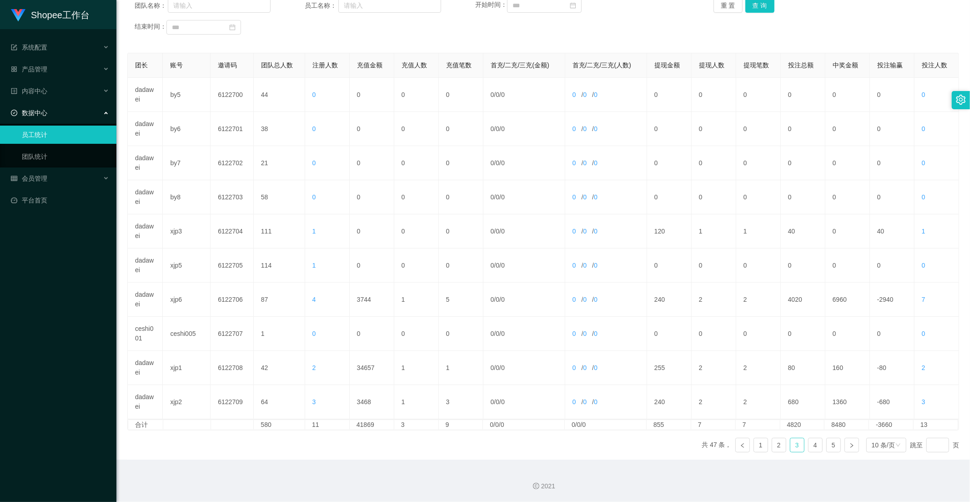
click at [797, 442] on link "3" at bounding box center [798, 445] width 14 height 14
click at [802, 443] on ul "共 47 条， 1 2 3 4 5 10 条/页 跳至 页" at bounding box center [830, 445] width 257 height 15
click at [809, 444] on link "4" at bounding box center [816, 445] width 14 height 14
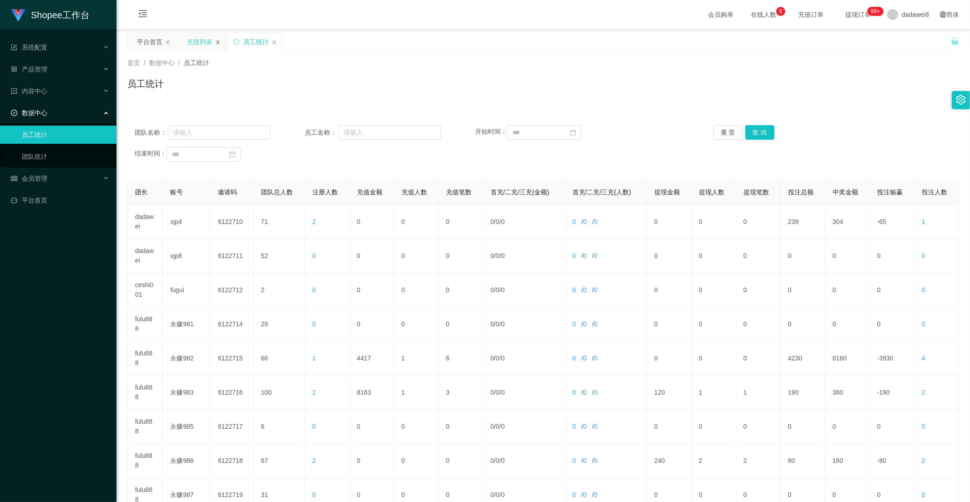
click at [200, 34] on div "充值列表" at bounding box center [199, 41] width 25 height 17
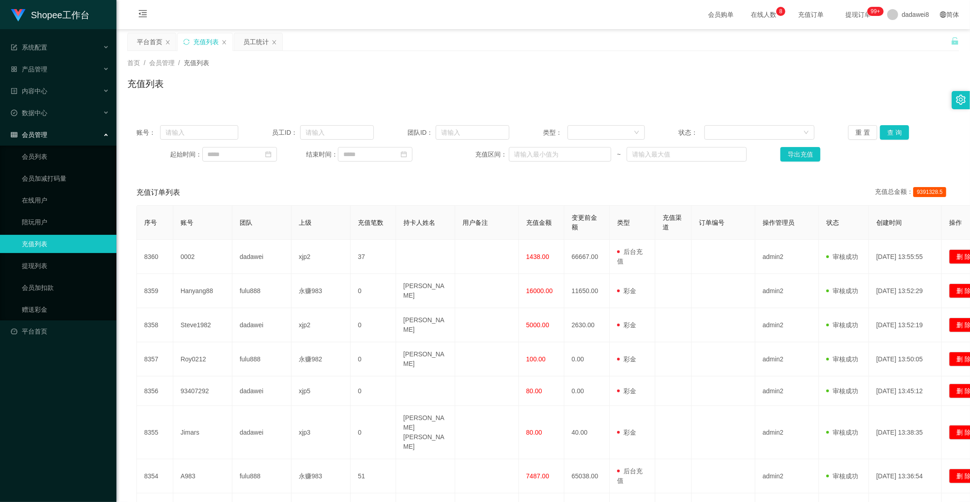
scroll to position [101, 0]
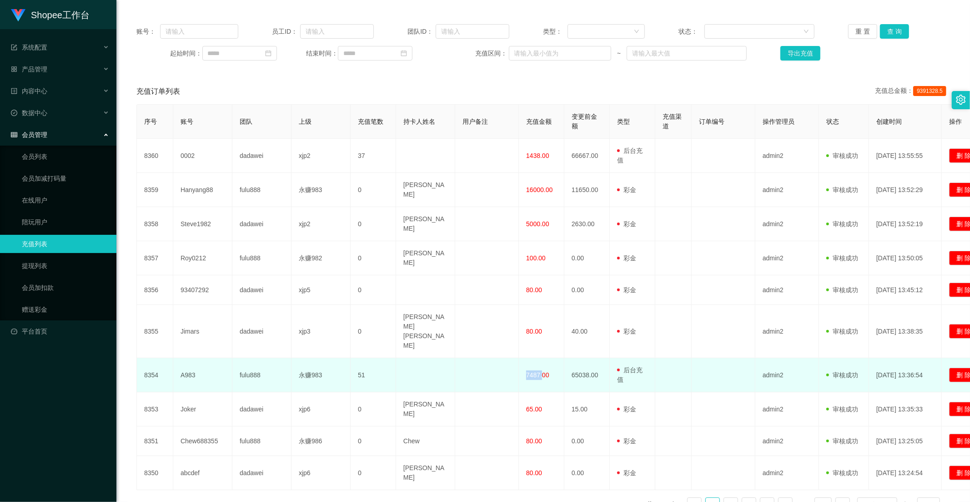
drag, startPoint x: 519, startPoint y: 348, endPoint x: 541, endPoint y: 348, distance: 22.3
click at [541, 358] on td "7487.00" at bounding box center [541, 375] width 45 height 34
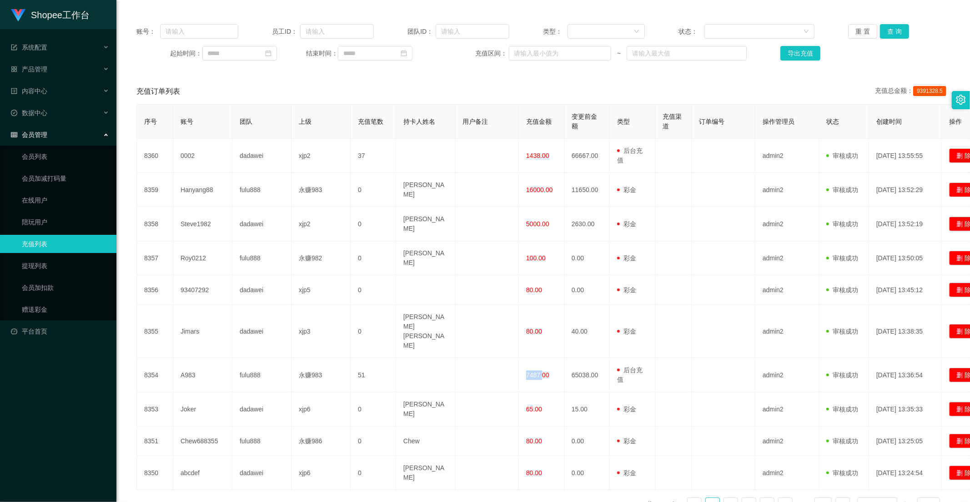
scroll to position [0, 0]
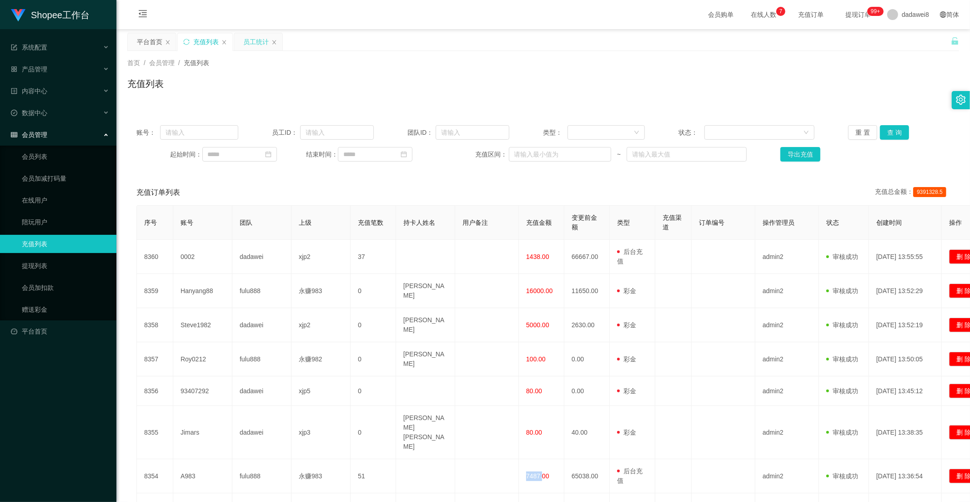
click at [266, 50] on div "员工统计" at bounding box center [255, 41] width 25 height 17
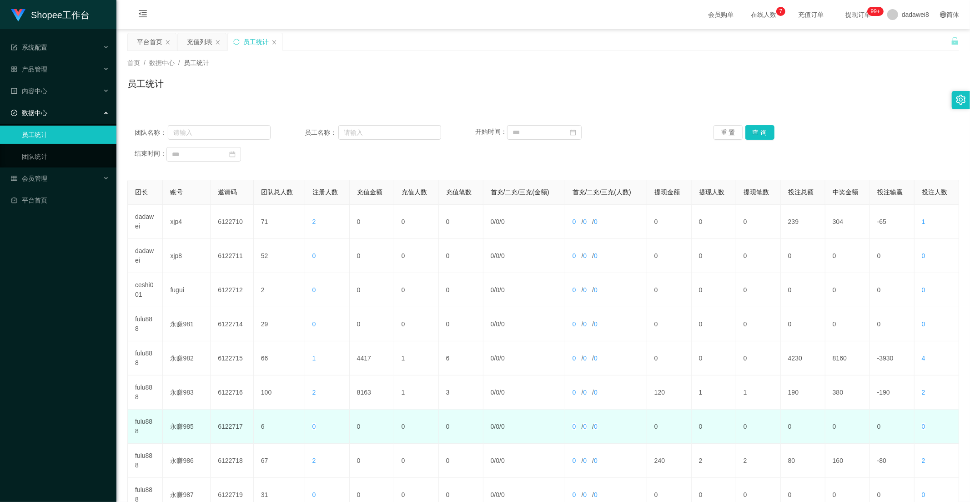
scroll to position [101, 0]
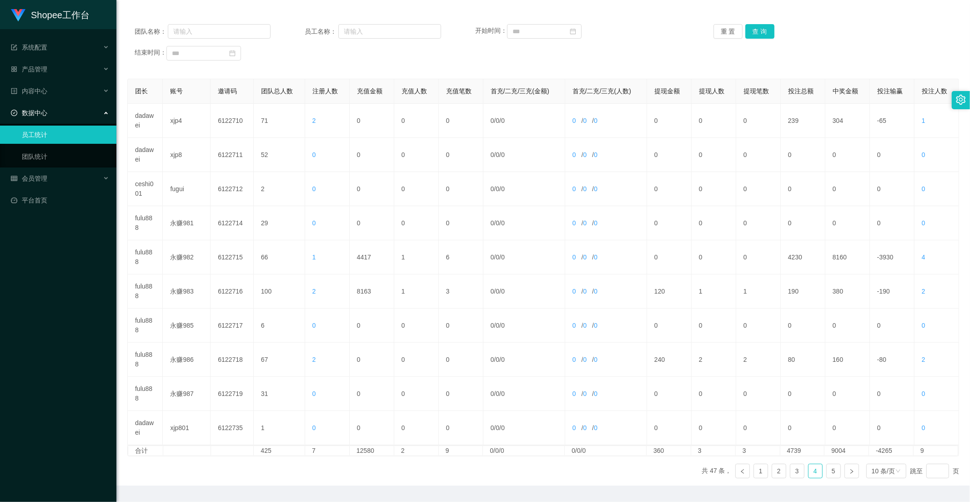
click at [819, 474] on ul "共 47 条， 1 2 3 4 5 10 条/页 跳至 页" at bounding box center [830, 471] width 257 height 15
click at [827, 471] on link "5" at bounding box center [834, 471] width 14 height 14
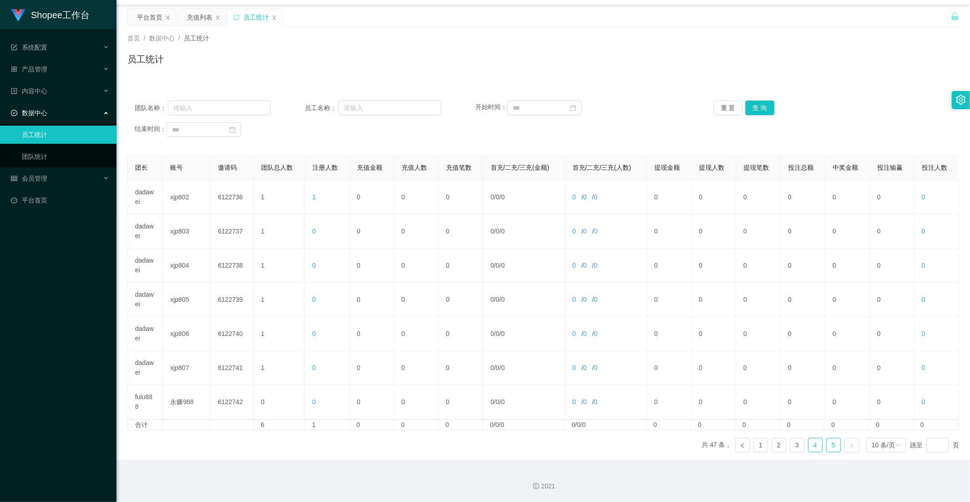
click at [809, 443] on link "4" at bounding box center [816, 445] width 14 height 14
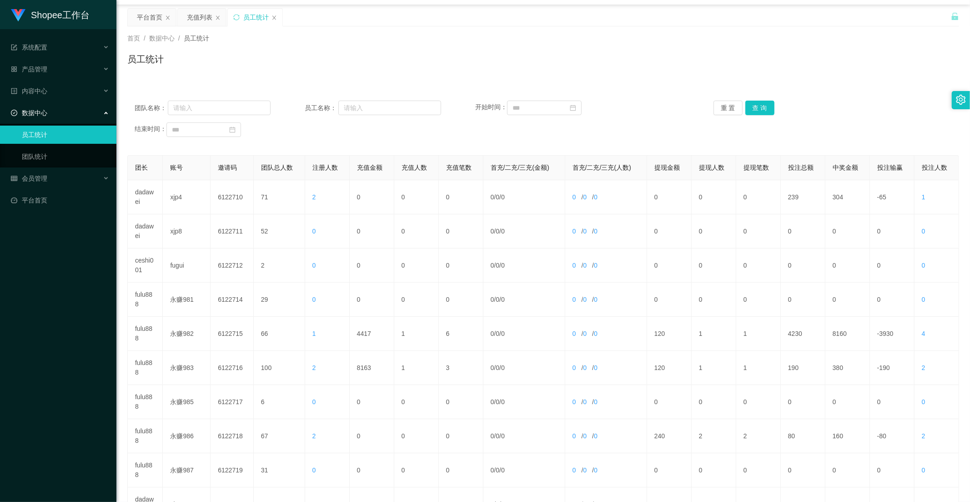
scroll to position [127, 0]
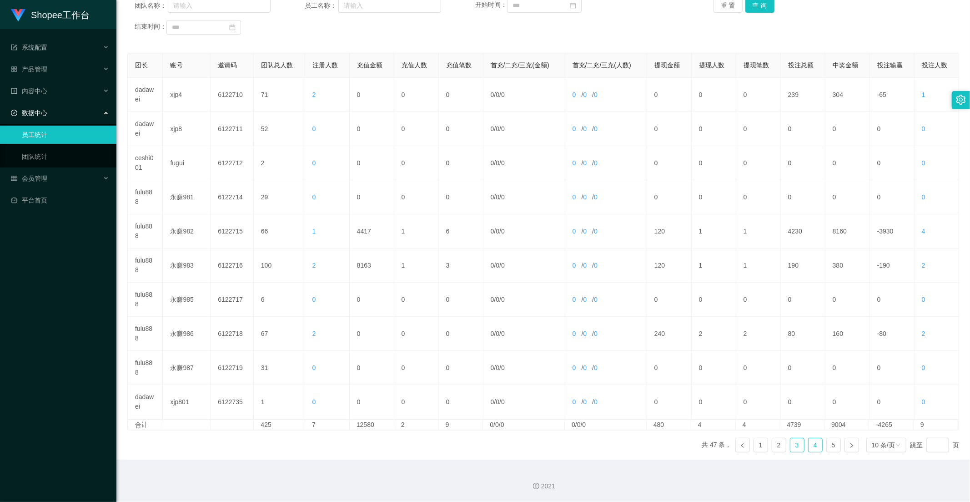
click at [795, 447] on link "3" at bounding box center [798, 445] width 14 height 14
